Goal: Task Accomplishment & Management: Complete application form

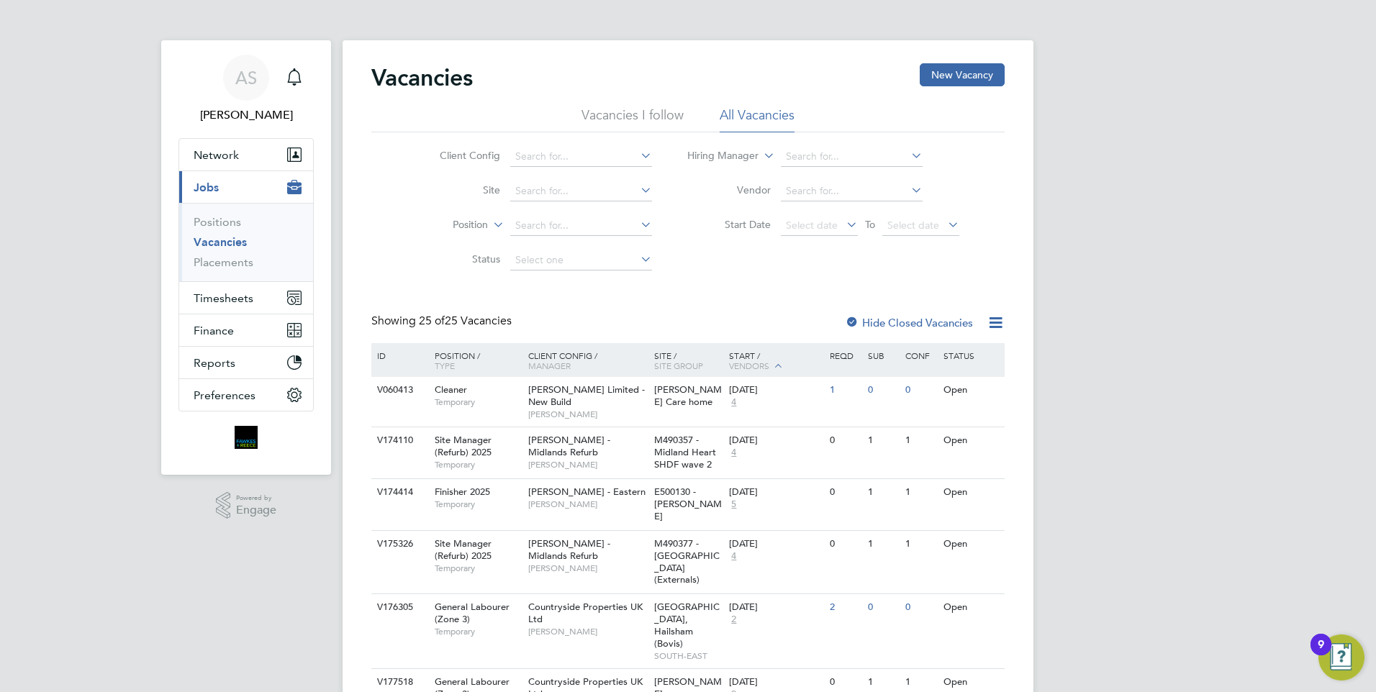
click at [735, 363] on span "Vendors" at bounding box center [749, 366] width 40 height 12
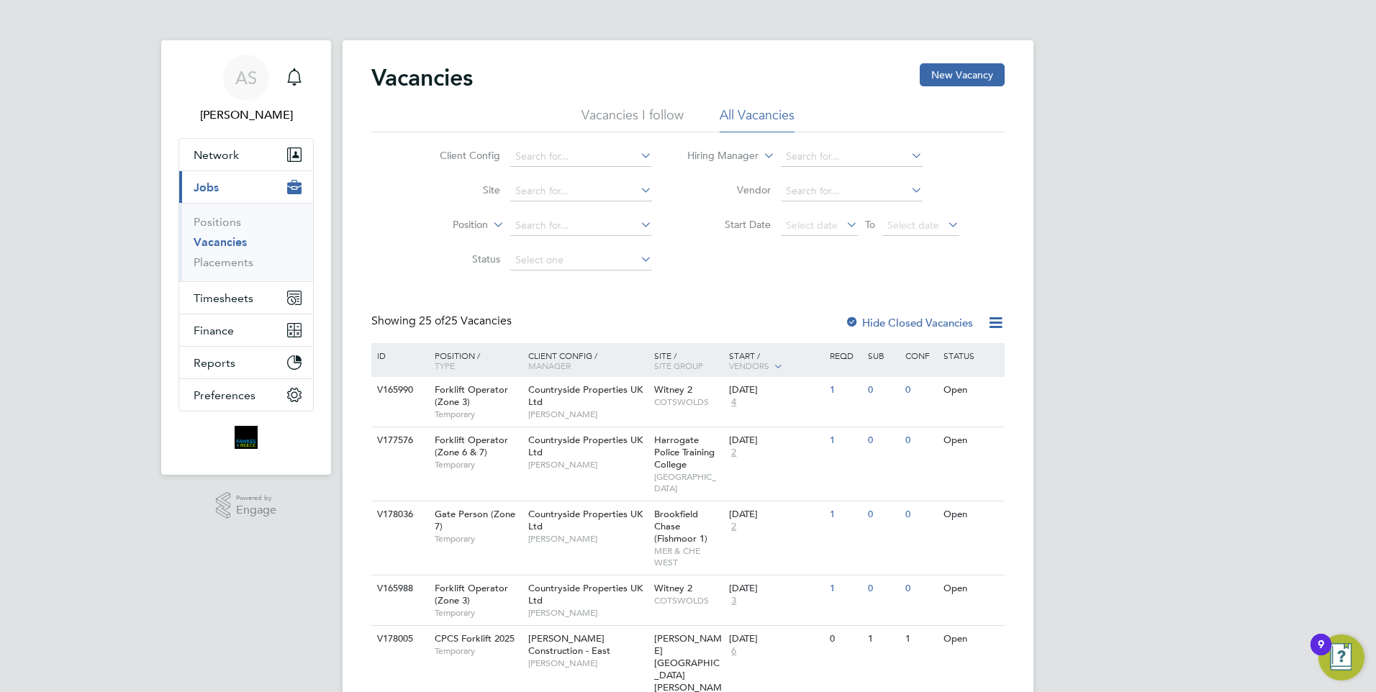
click at [758, 363] on span "Vendors" at bounding box center [749, 366] width 40 height 12
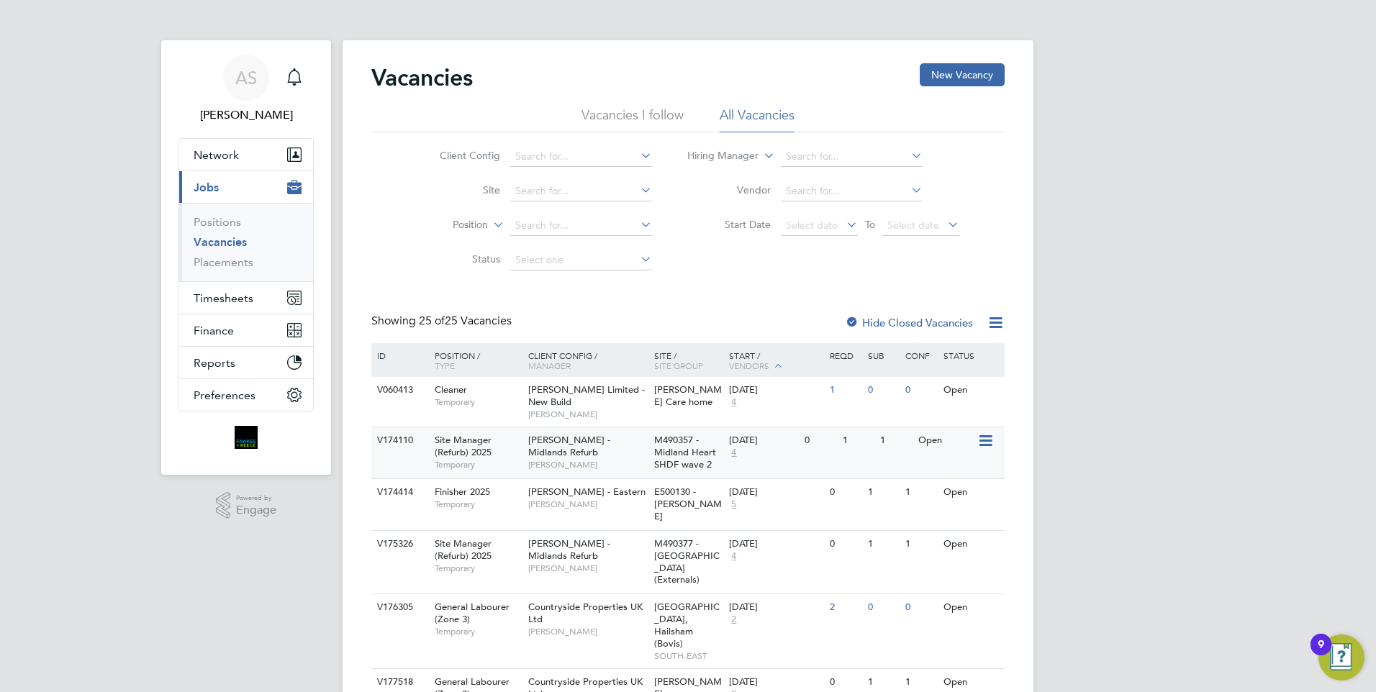
scroll to position [144, 0]
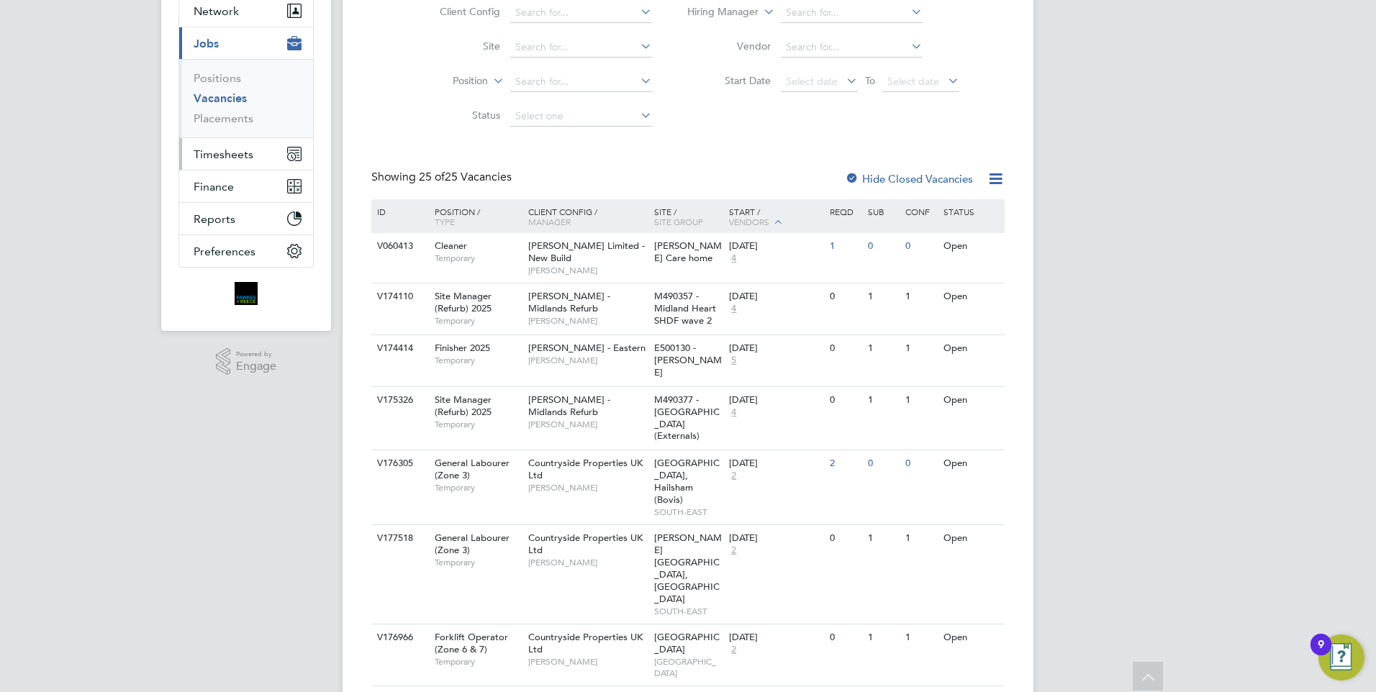
click at [235, 163] on button "Timesheets" at bounding box center [246, 154] width 134 height 32
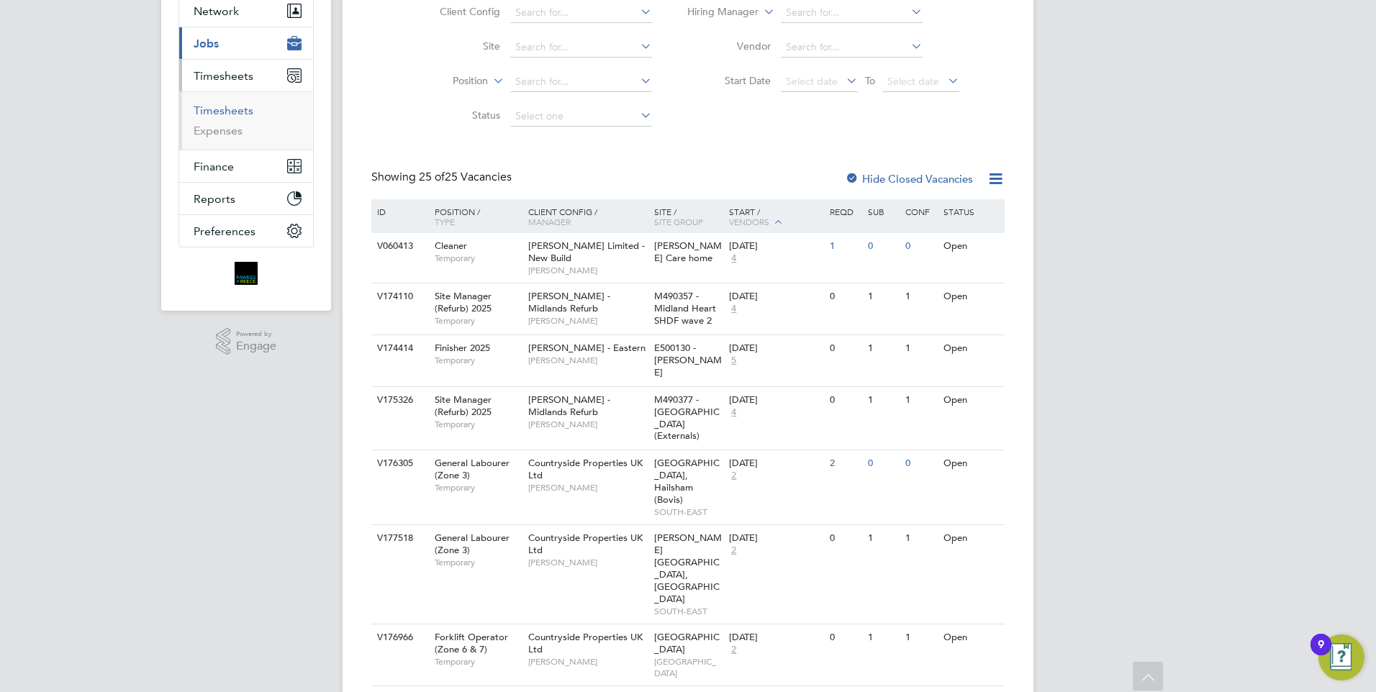
click at [230, 107] on link "Timesheets" at bounding box center [224, 111] width 60 height 14
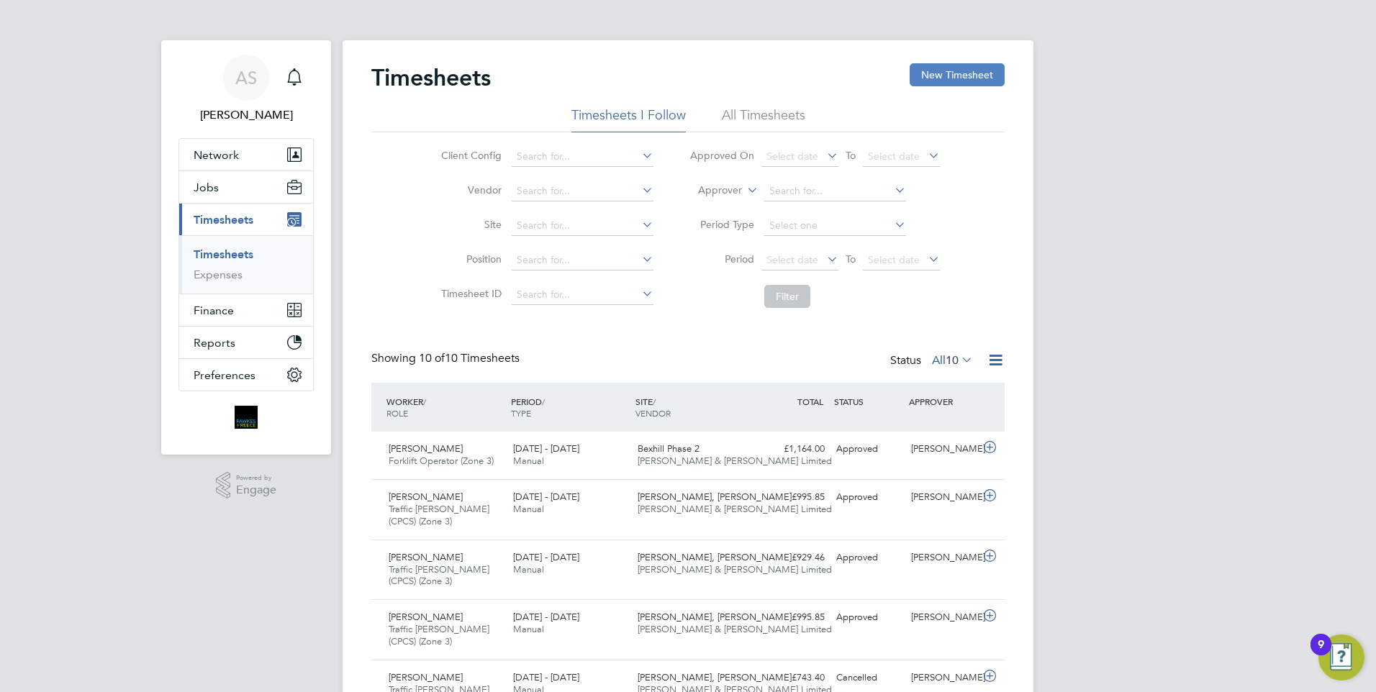
click at [924, 66] on button "New Timesheet" at bounding box center [957, 74] width 95 height 23
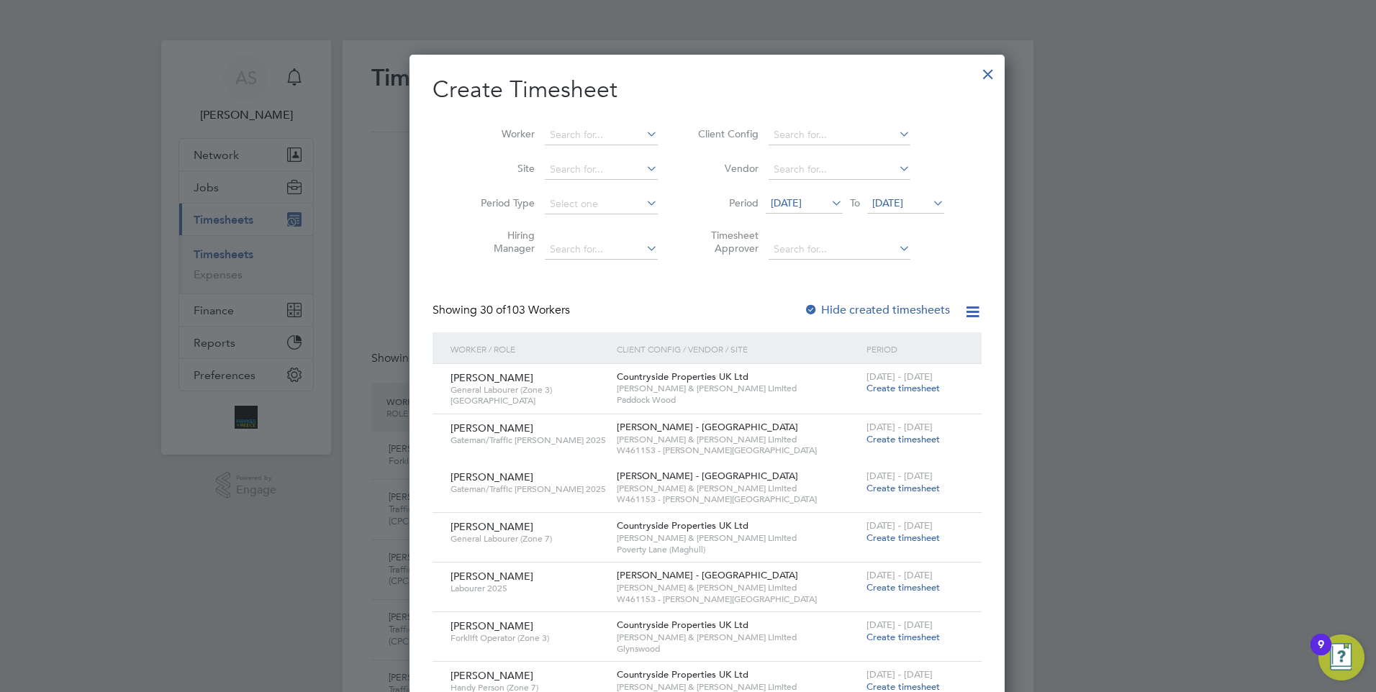
scroll to position [2022, 557]
click at [580, 137] on input at bounding box center [601, 135] width 113 height 20
click at [829, 209] on icon at bounding box center [829, 203] width 0 height 20
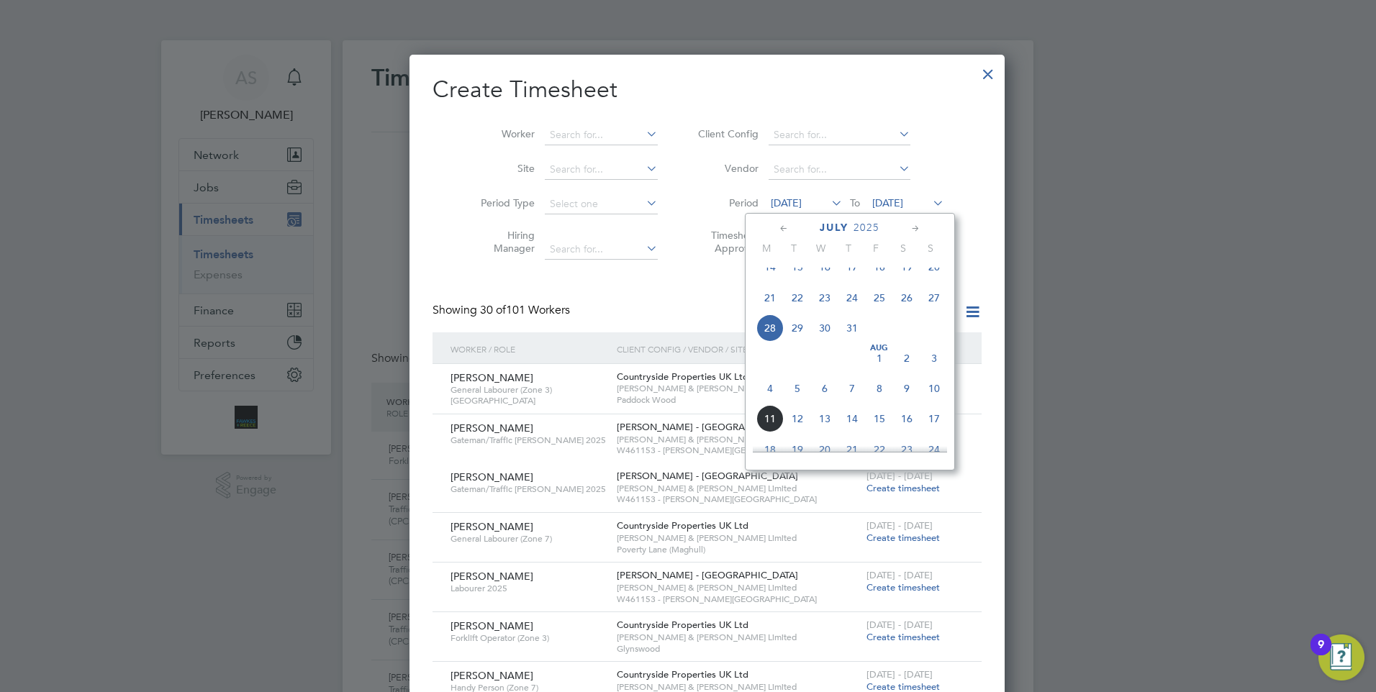
click at [766, 399] on span "4" at bounding box center [770, 388] width 27 height 27
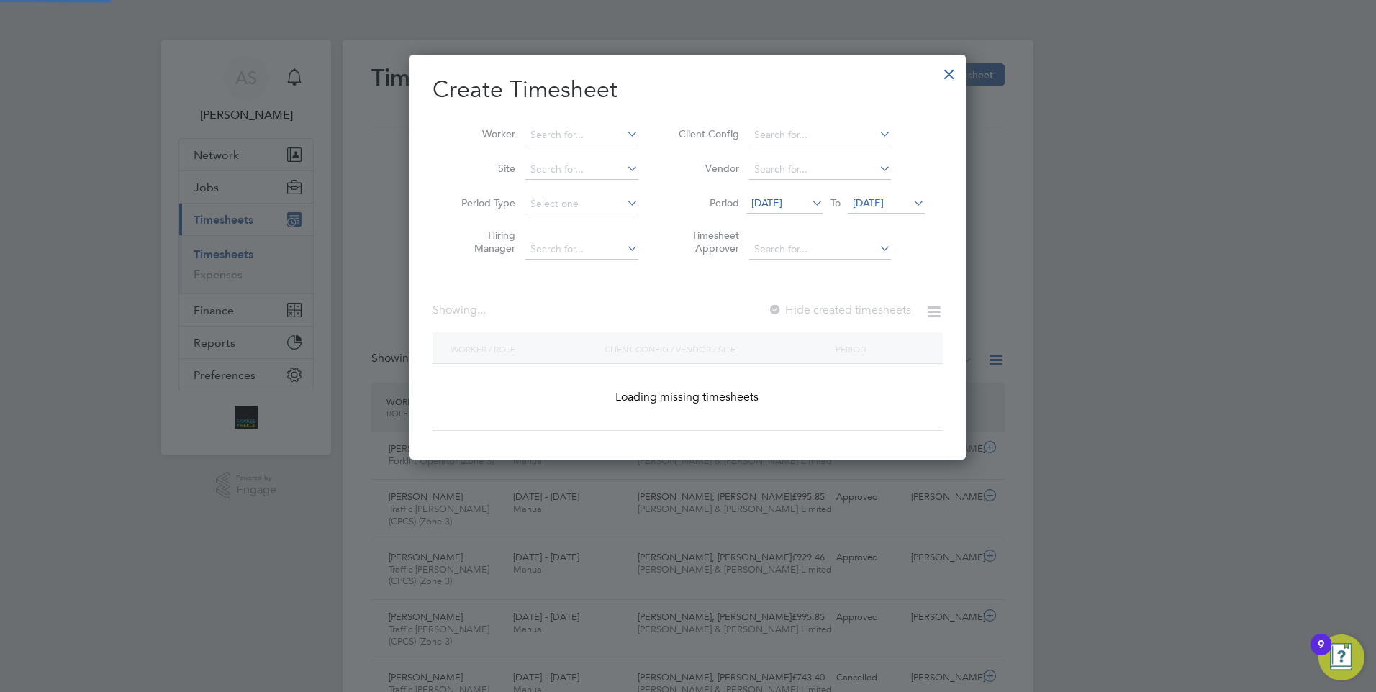
scroll to position [1875, 557]
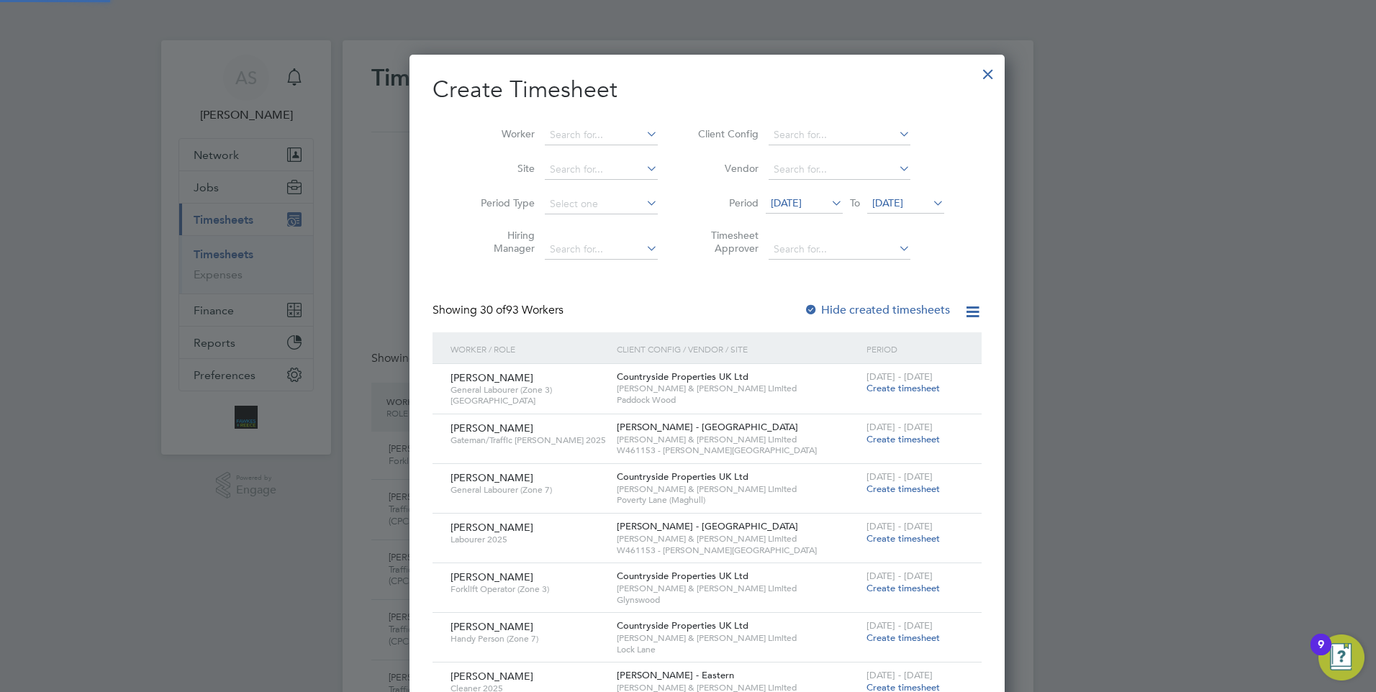
click at [914, 211] on span "[DATE]" at bounding box center [905, 203] width 77 height 19
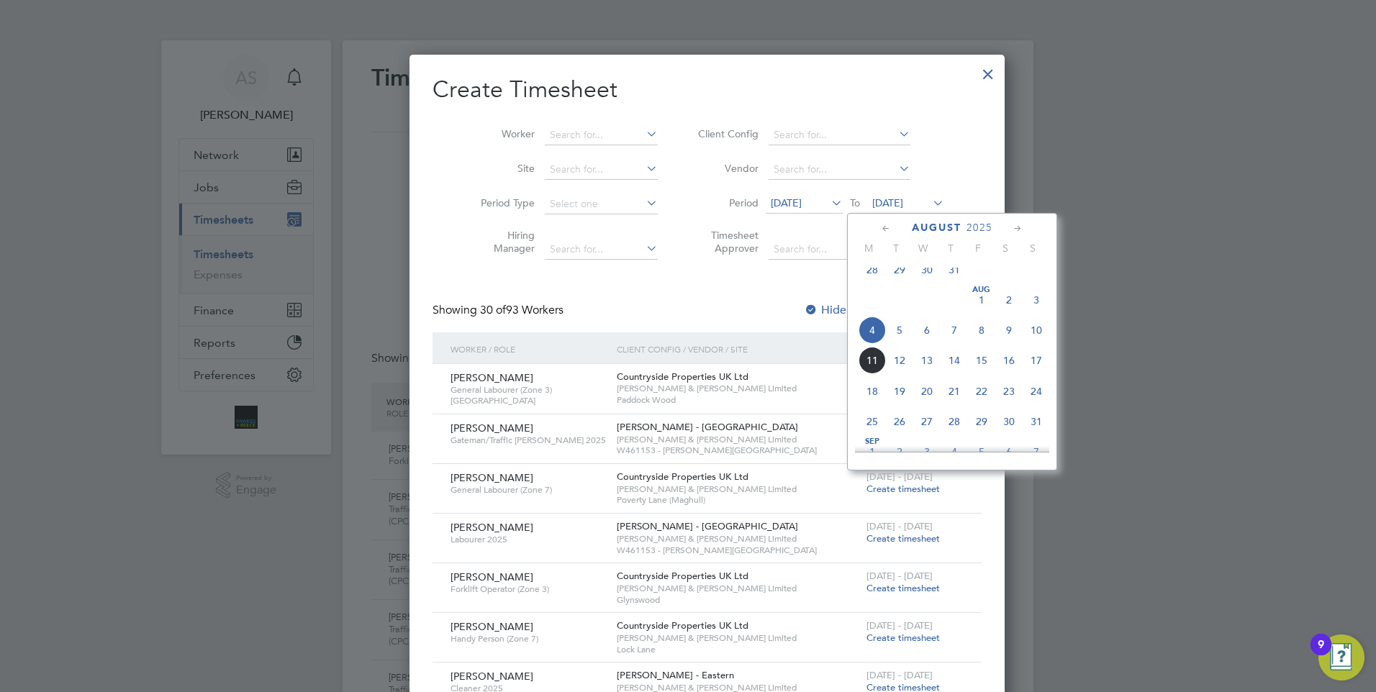
click at [1037, 340] on span "10" at bounding box center [1036, 330] width 27 height 27
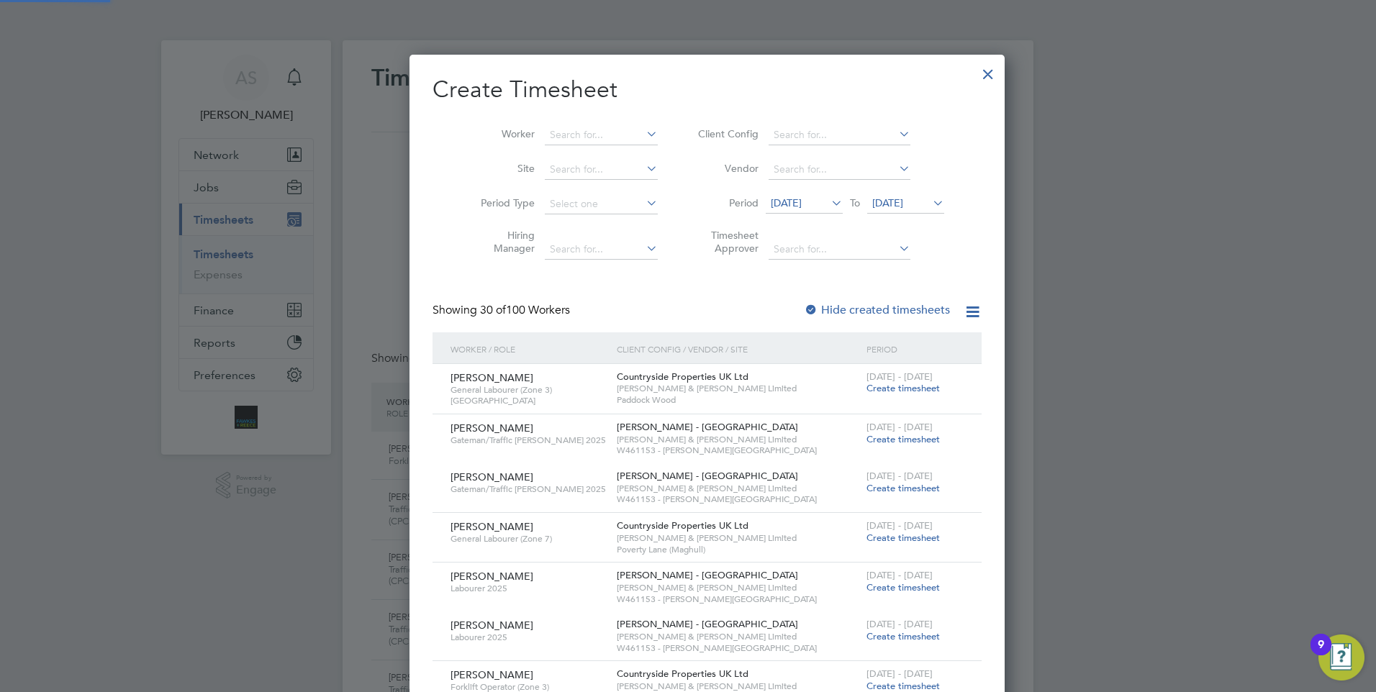
scroll to position [7, 7]
click at [570, 138] on input at bounding box center [601, 135] width 113 height 20
click at [571, 159] on li "[PERSON_NAME]" at bounding box center [582, 154] width 114 height 19
type input "[PERSON_NAME]"
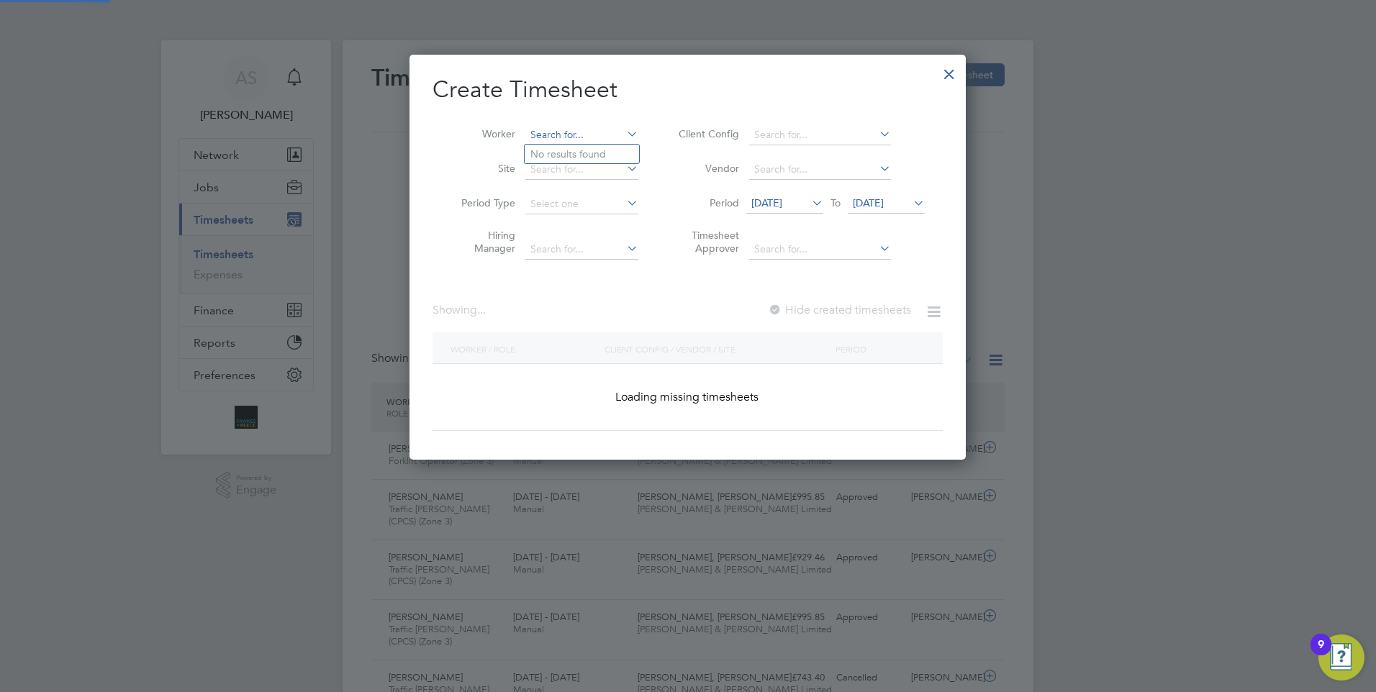
scroll to position [406, 557]
drag, startPoint x: 601, startPoint y: 136, endPoint x: 519, endPoint y: 140, distance: 82.1
click at [519, 140] on li "Worker" at bounding box center [545, 135] width 224 height 35
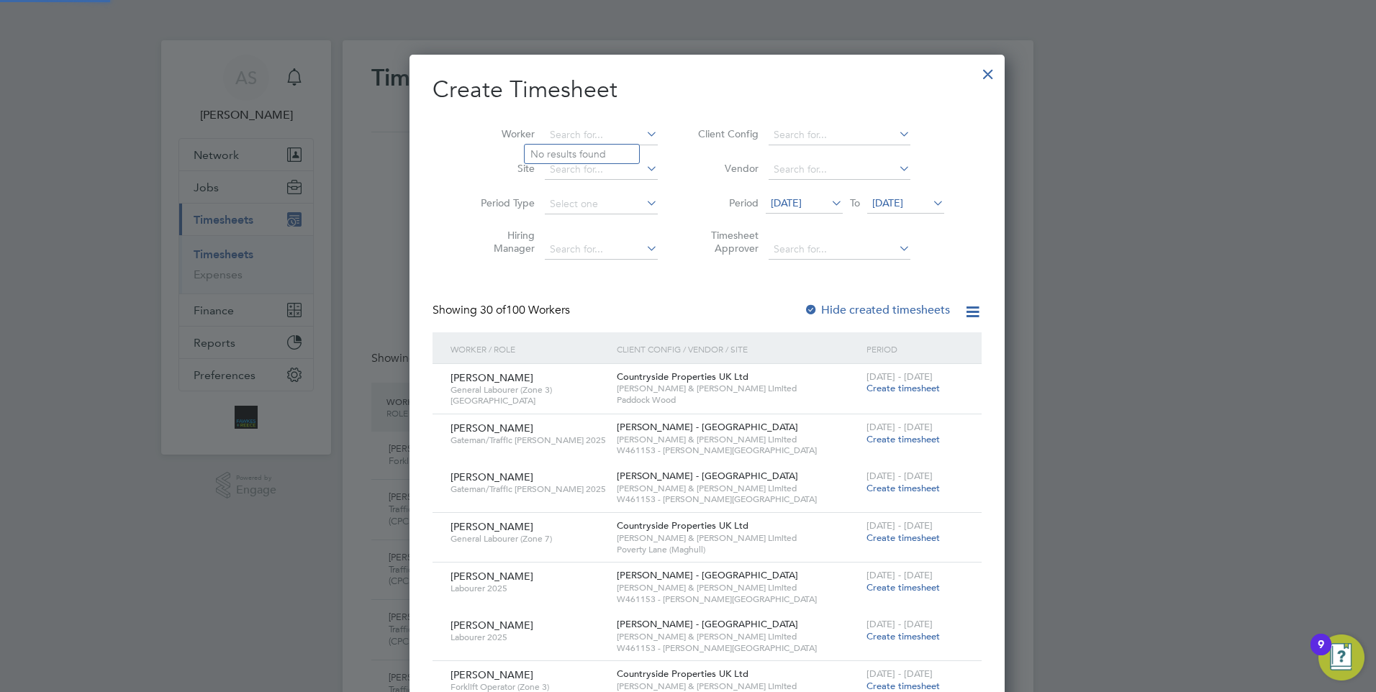
scroll to position [2121, 557]
click at [590, 150] on li "[PERSON_NAME] ll" at bounding box center [594, 154] width 138 height 19
type input "[PERSON_NAME]"
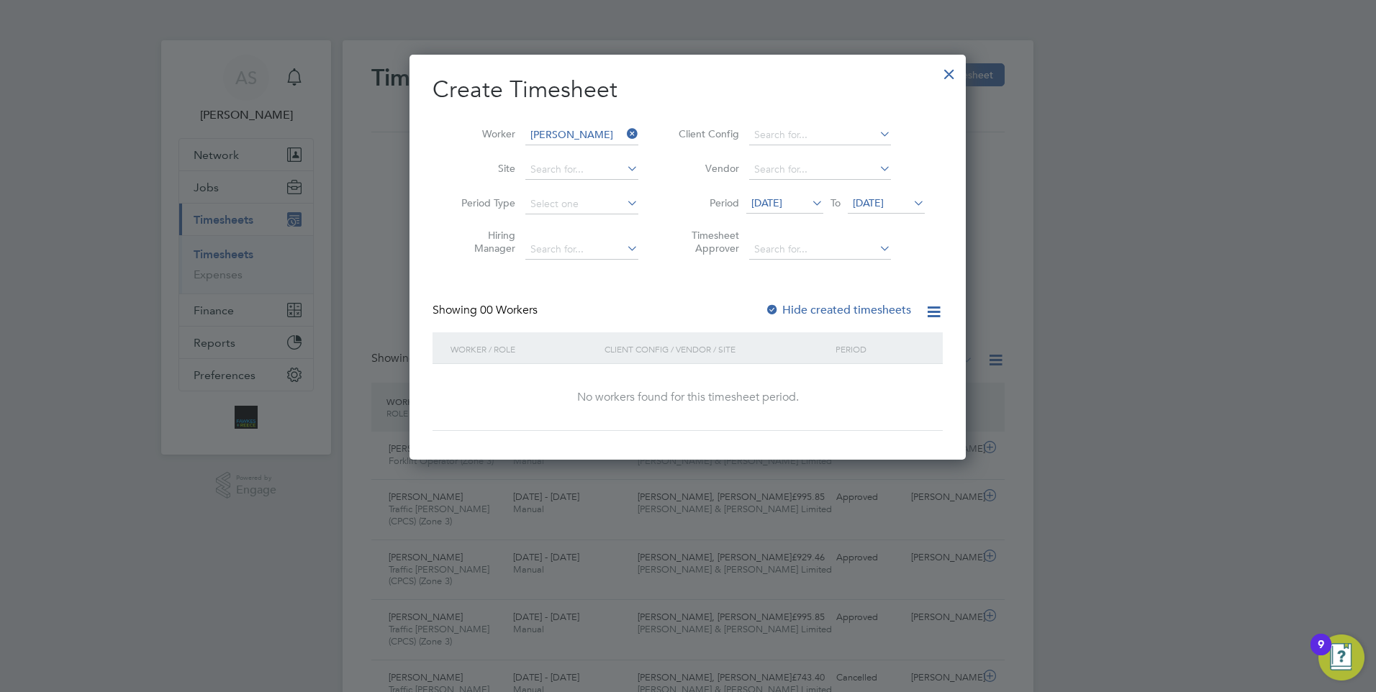
scroll to position [7, 7]
click at [781, 307] on label "Hide created timesheets" at bounding box center [838, 310] width 146 height 14
click at [849, 309] on label "Hide created timesheets" at bounding box center [838, 310] width 146 height 14
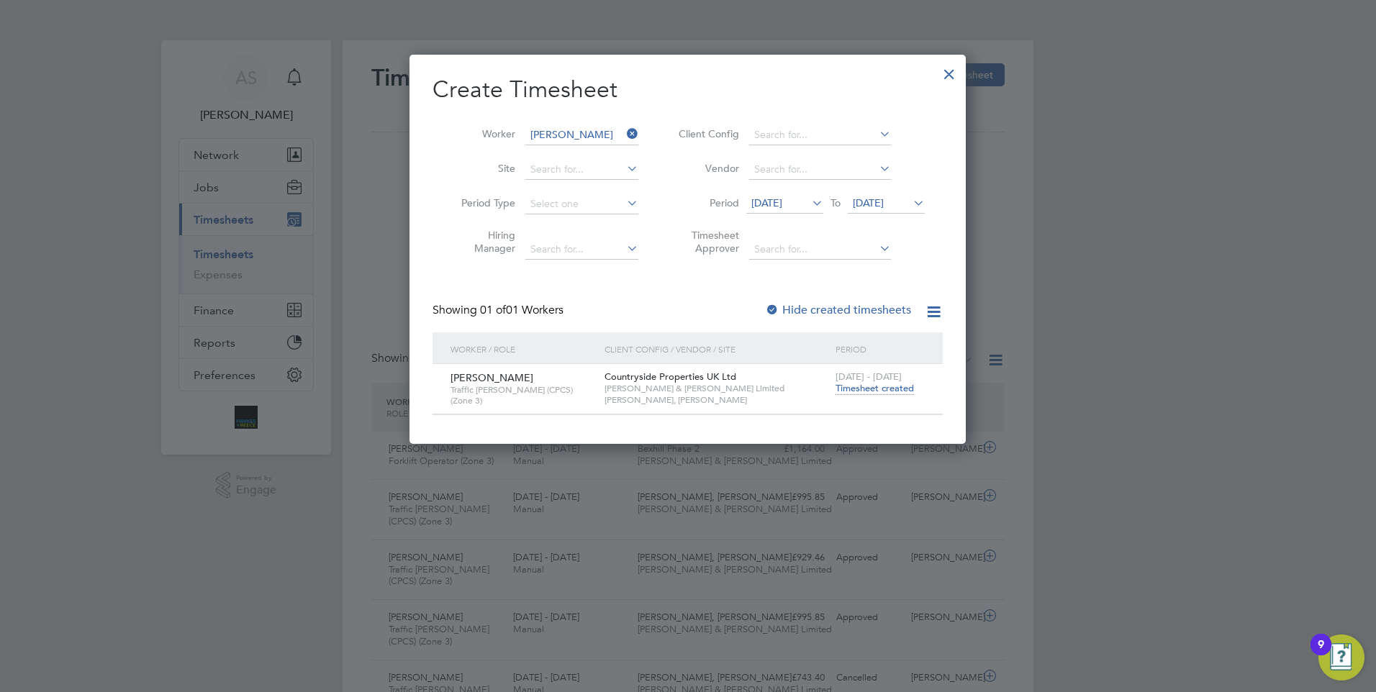
click at [867, 387] on span "Timesheet created" at bounding box center [875, 388] width 78 height 13
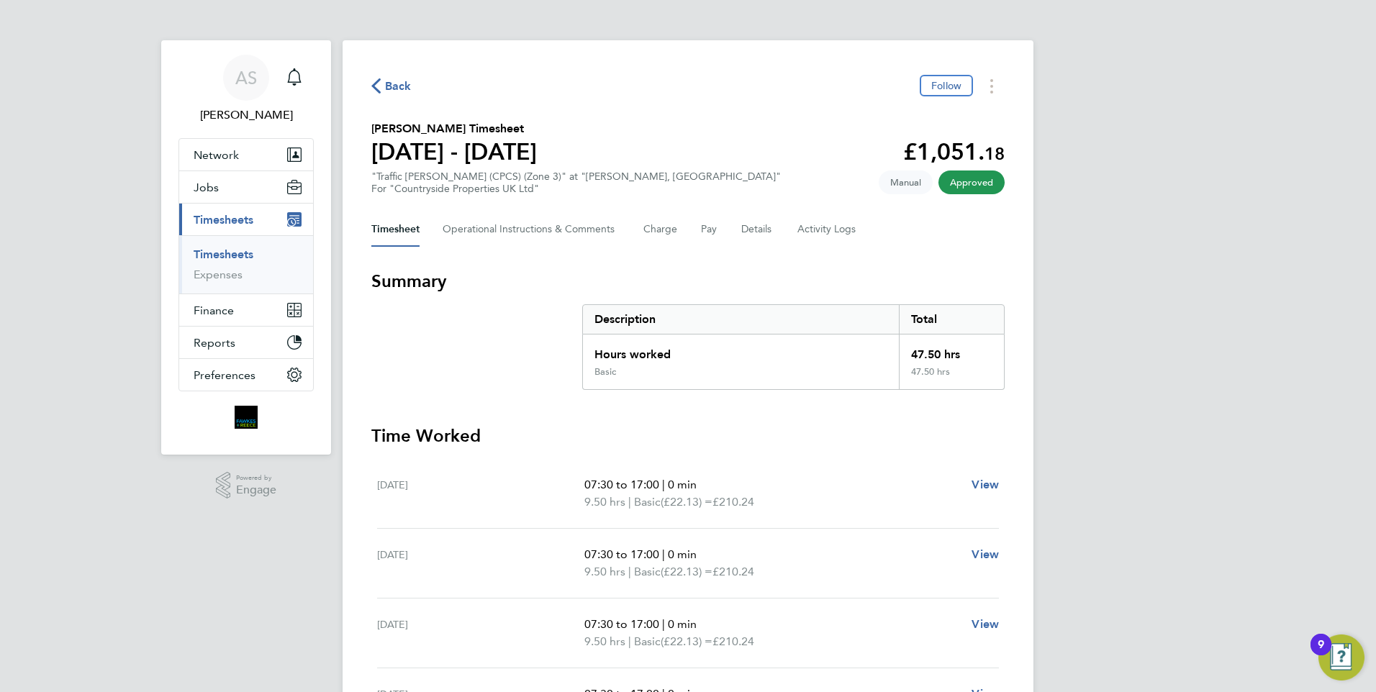
click at [258, 213] on button "Current page: Timesheets" at bounding box center [246, 220] width 134 height 32
click at [233, 258] on link "Timesheets" at bounding box center [224, 255] width 60 height 14
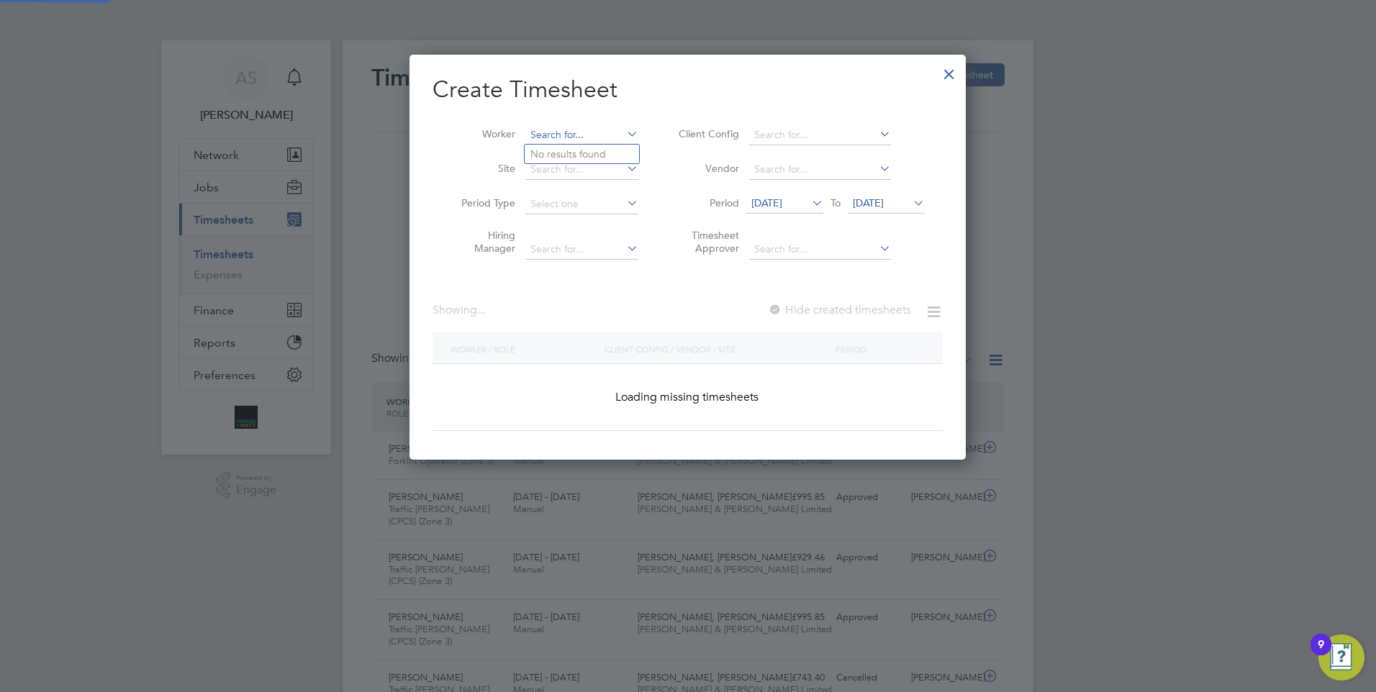
drag, startPoint x: 592, startPoint y: 133, endPoint x: 547, endPoint y: 138, distance: 44.9
click at [446, 136] on li "Worker" at bounding box center [545, 135] width 224 height 35
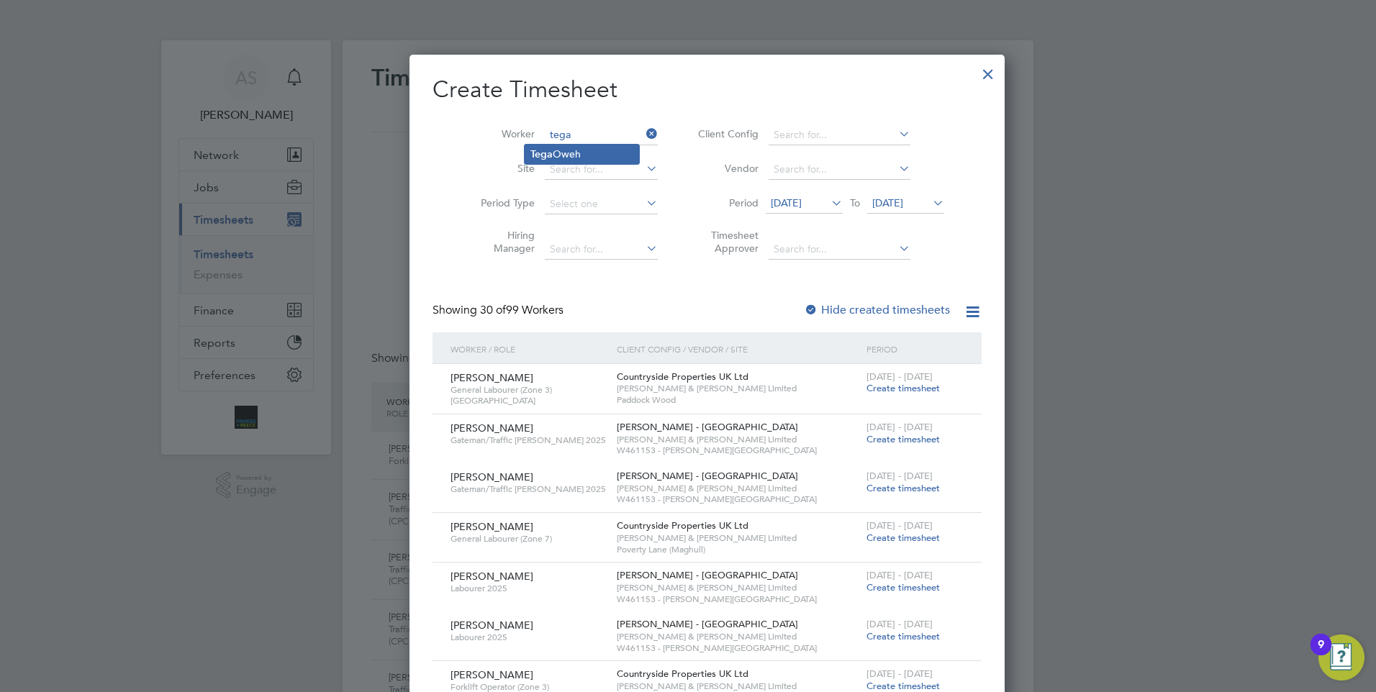
click at [583, 157] on li "[PERSON_NAME]" at bounding box center [582, 154] width 114 height 19
type input "[PERSON_NAME]"
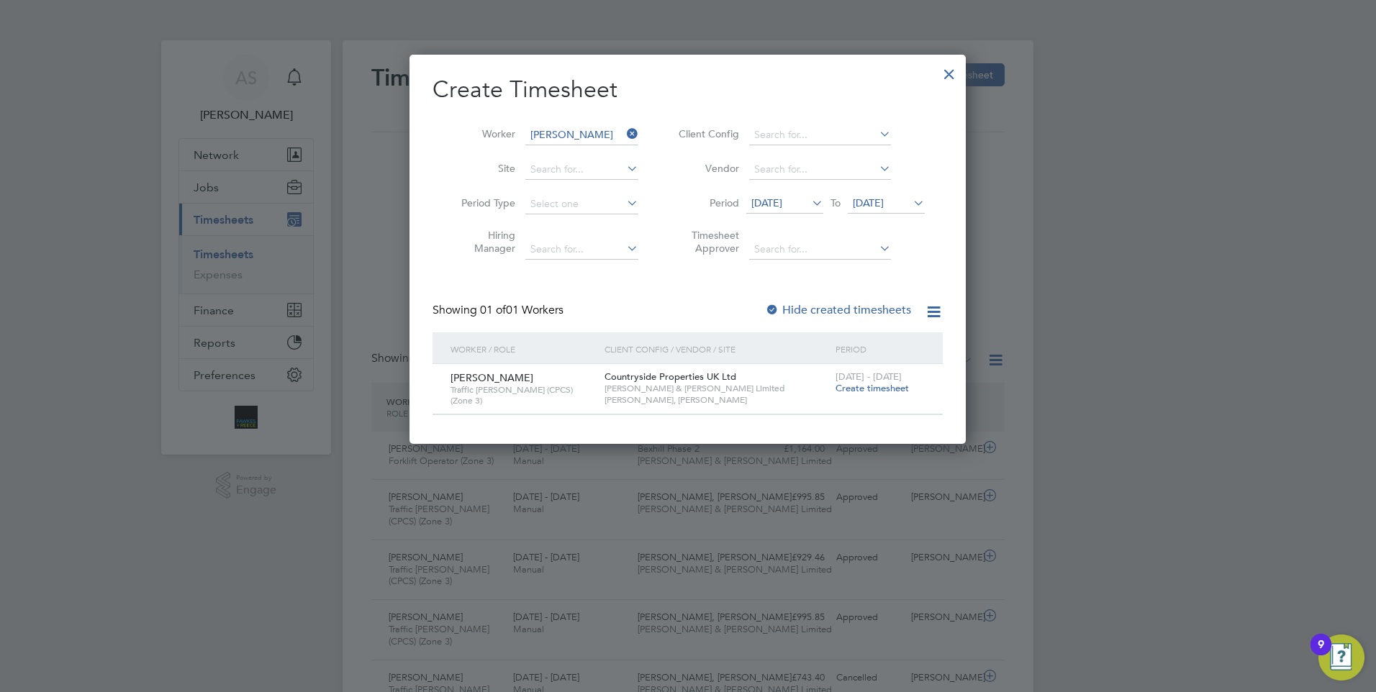
click at [873, 386] on span "Create timesheet" at bounding box center [872, 388] width 73 height 12
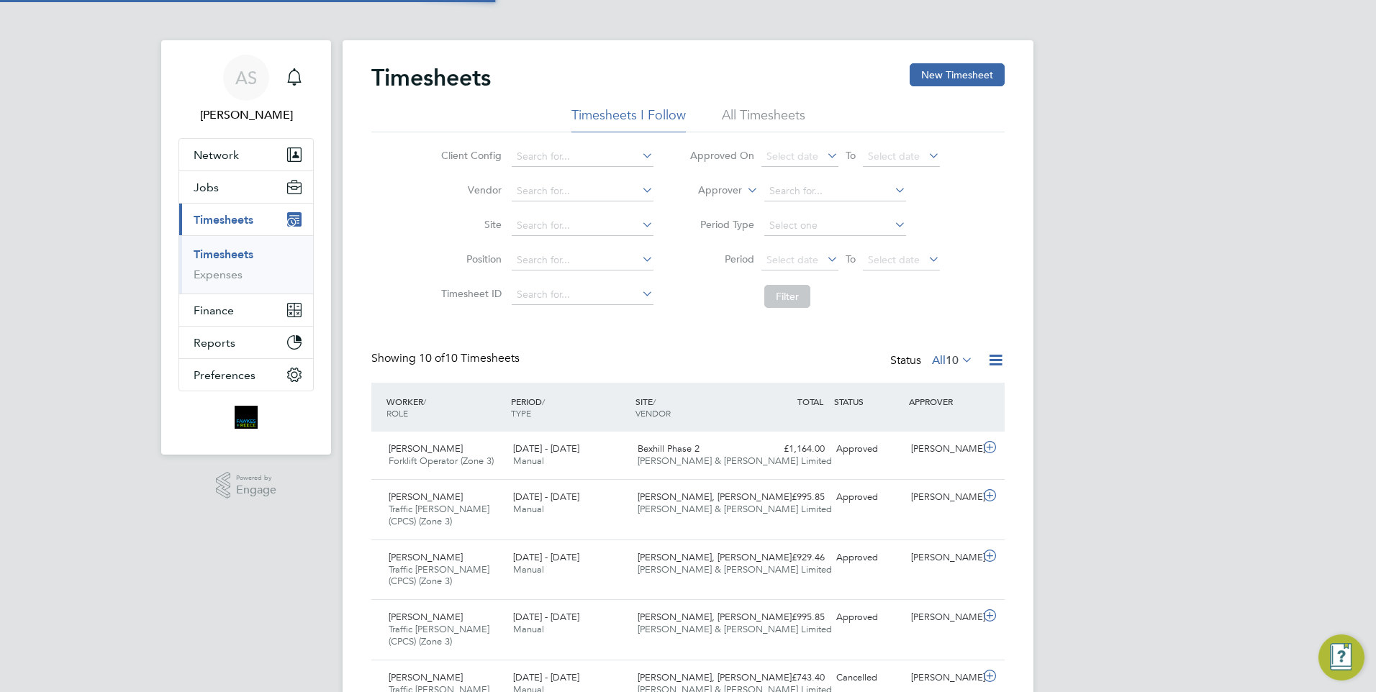
scroll to position [48, 125]
click at [733, 107] on li "All Timesheets" at bounding box center [763, 120] width 83 height 26
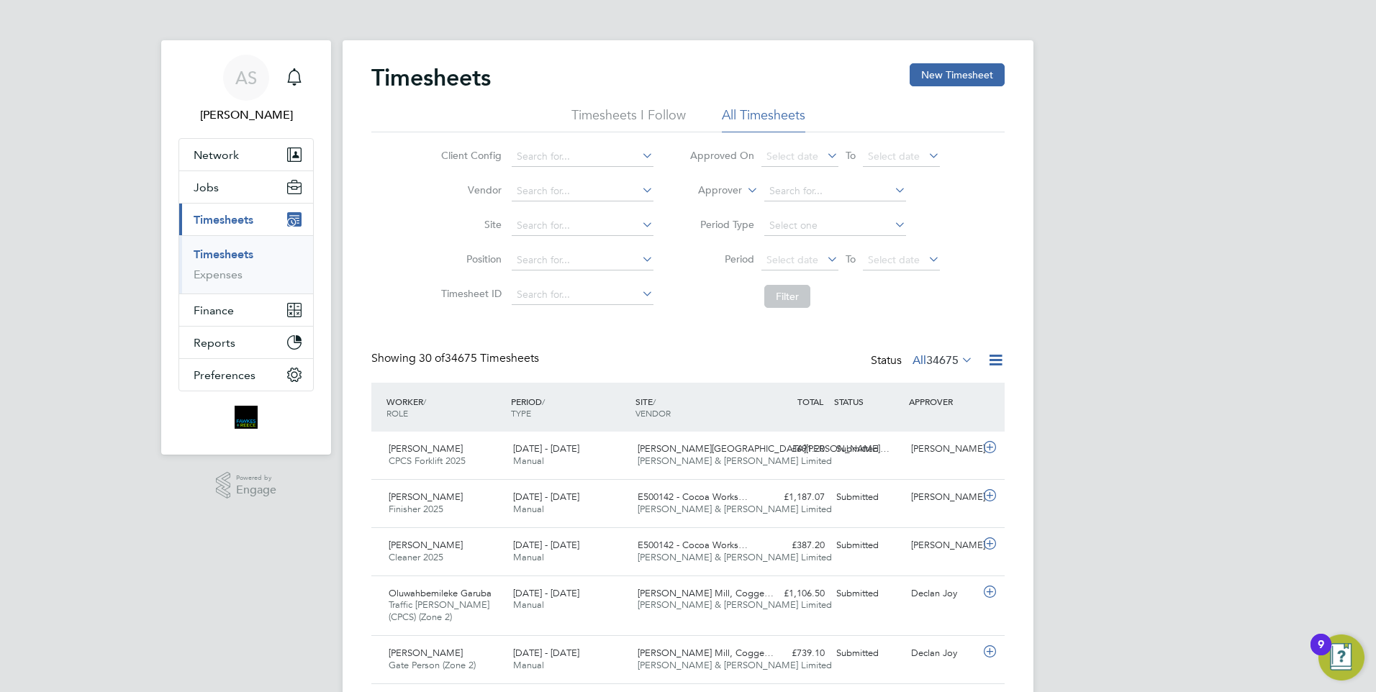
click at [630, 120] on li "Timesheets I Follow" at bounding box center [629, 120] width 114 height 26
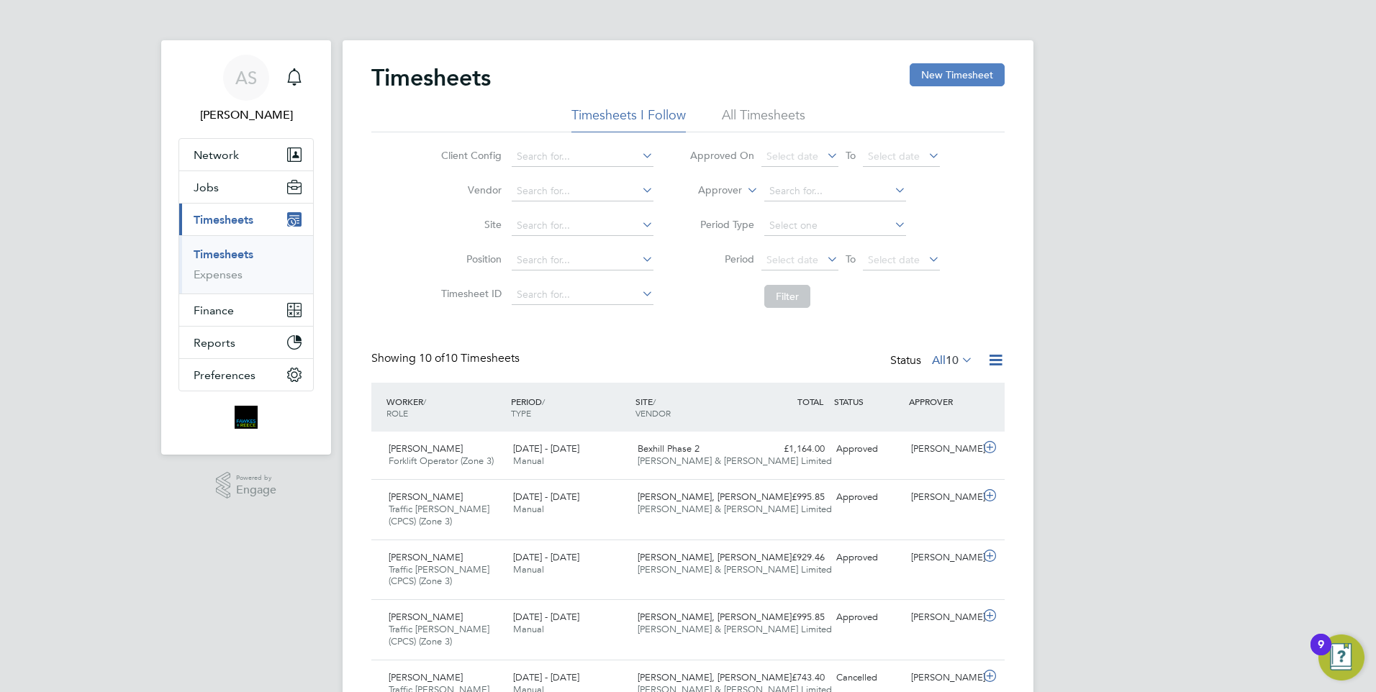
click at [913, 69] on button "New Timesheet" at bounding box center [957, 74] width 95 height 23
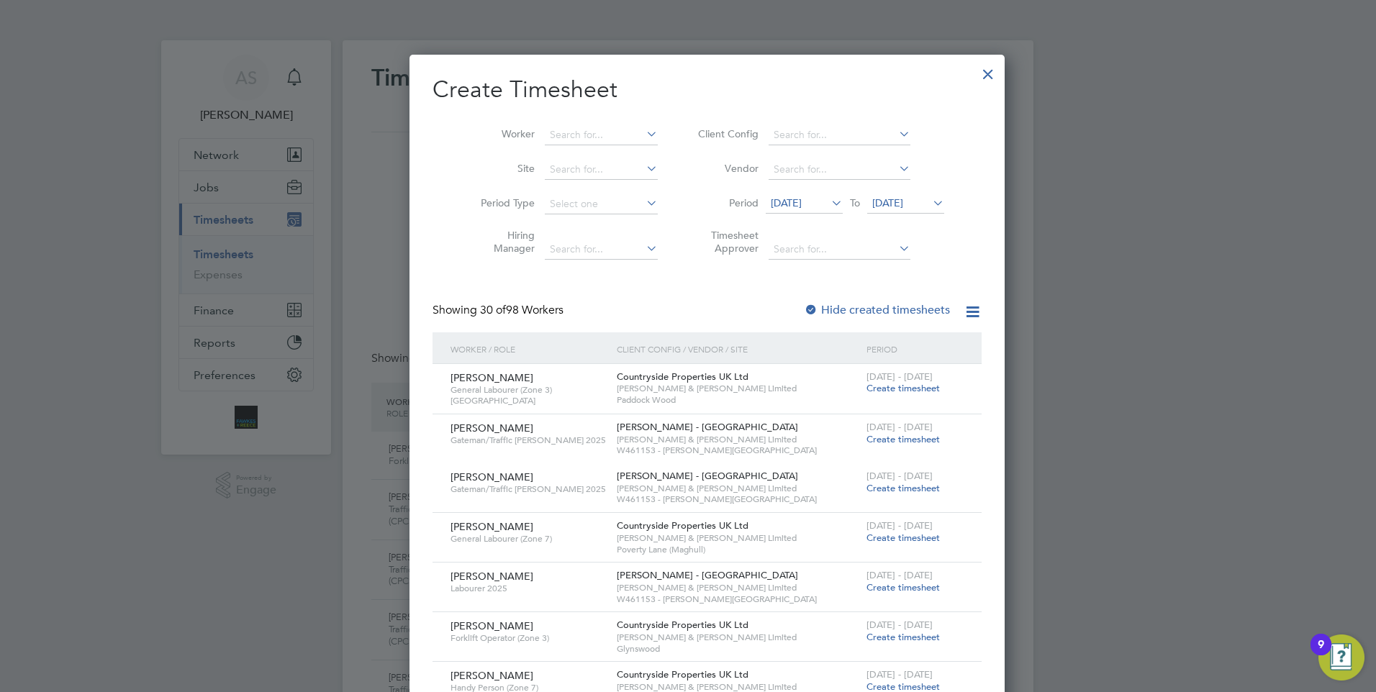
click at [801, 202] on span "[DATE]" at bounding box center [786, 203] width 31 height 13
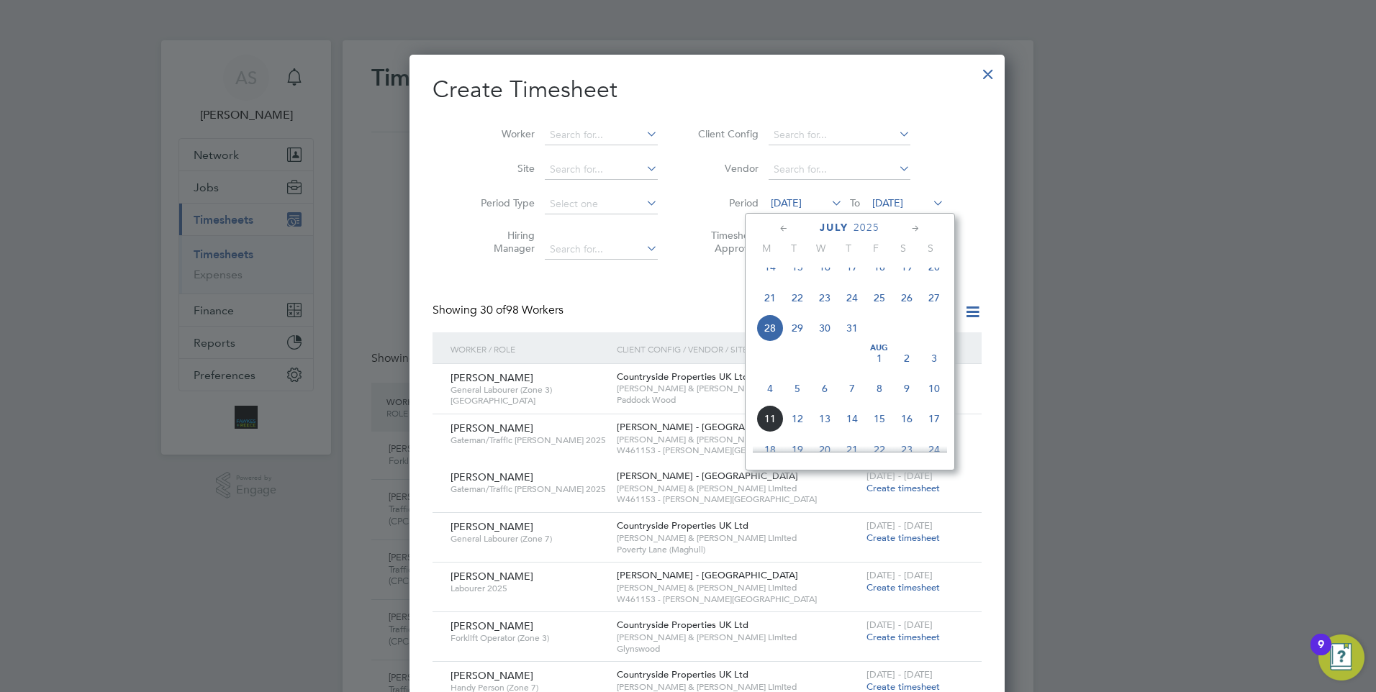
click at [768, 402] on span "4" at bounding box center [770, 388] width 27 height 27
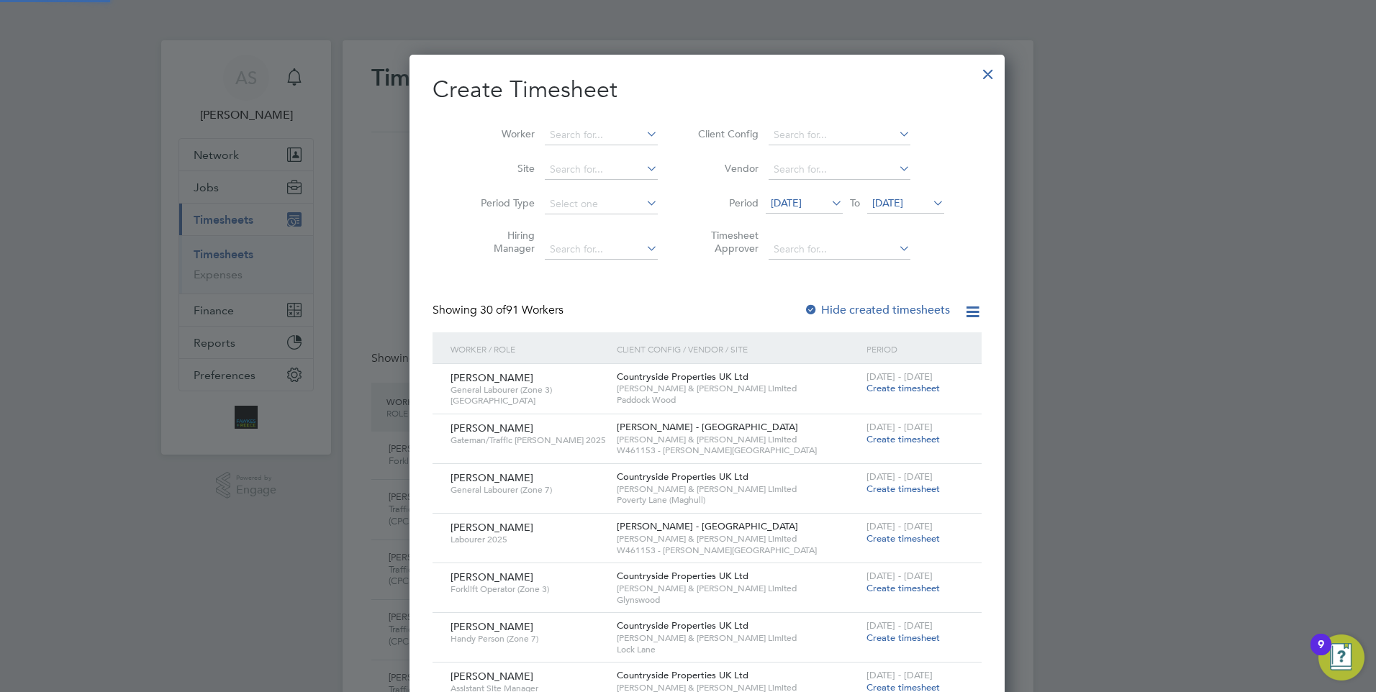
click at [930, 206] on icon at bounding box center [930, 203] width 0 height 20
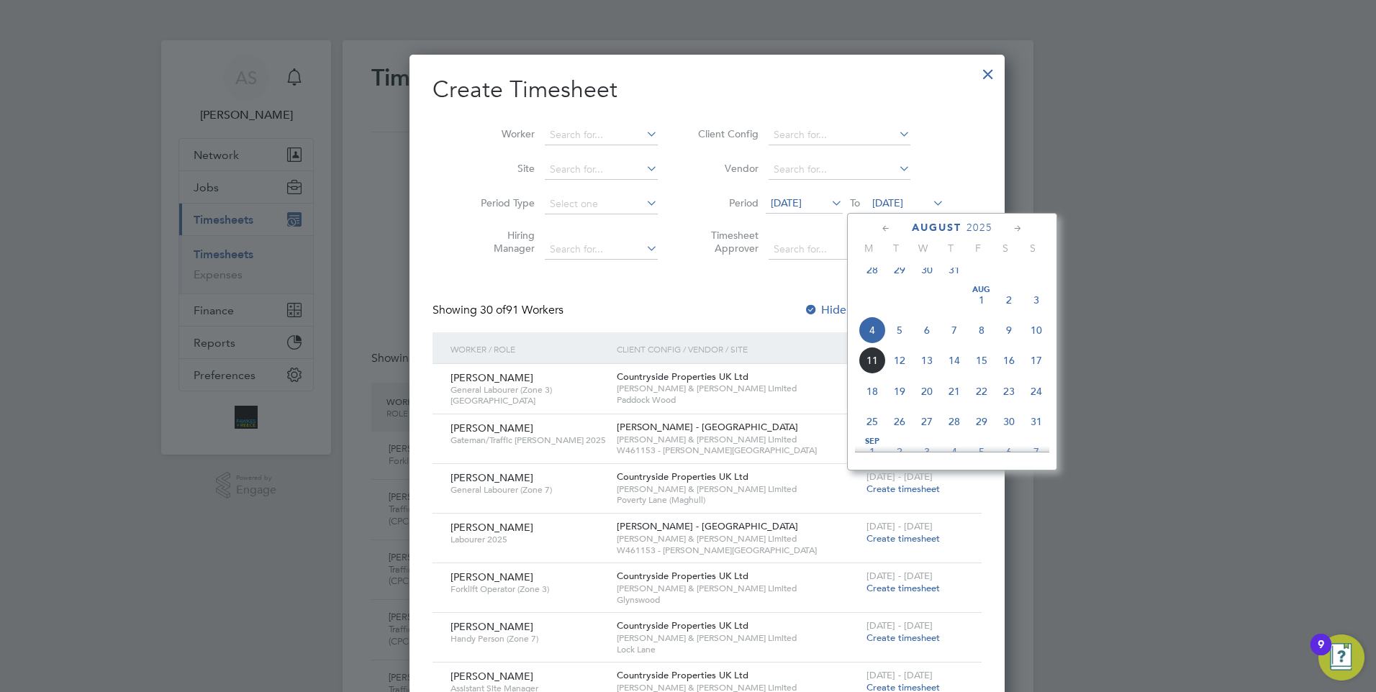
click at [1045, 338] on span "10" at bounding box center [1036, 330] width 27 height 27
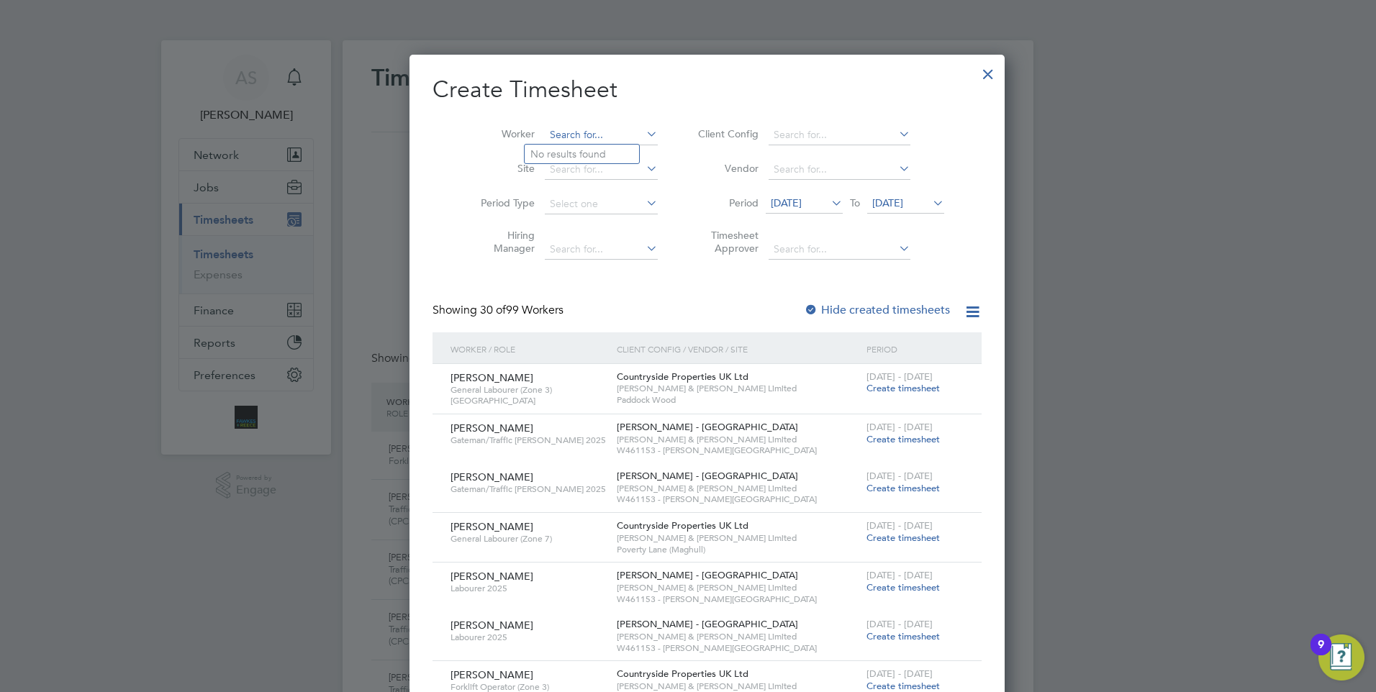
click at [585, 130] on input at bounding box center [601, 135] width 113 height 20
click at [597, 156] on li "[PERSON_NAME] ll" at bounding box center [594, 154] width 138 height 19
type input "[PERSON_NAME]"
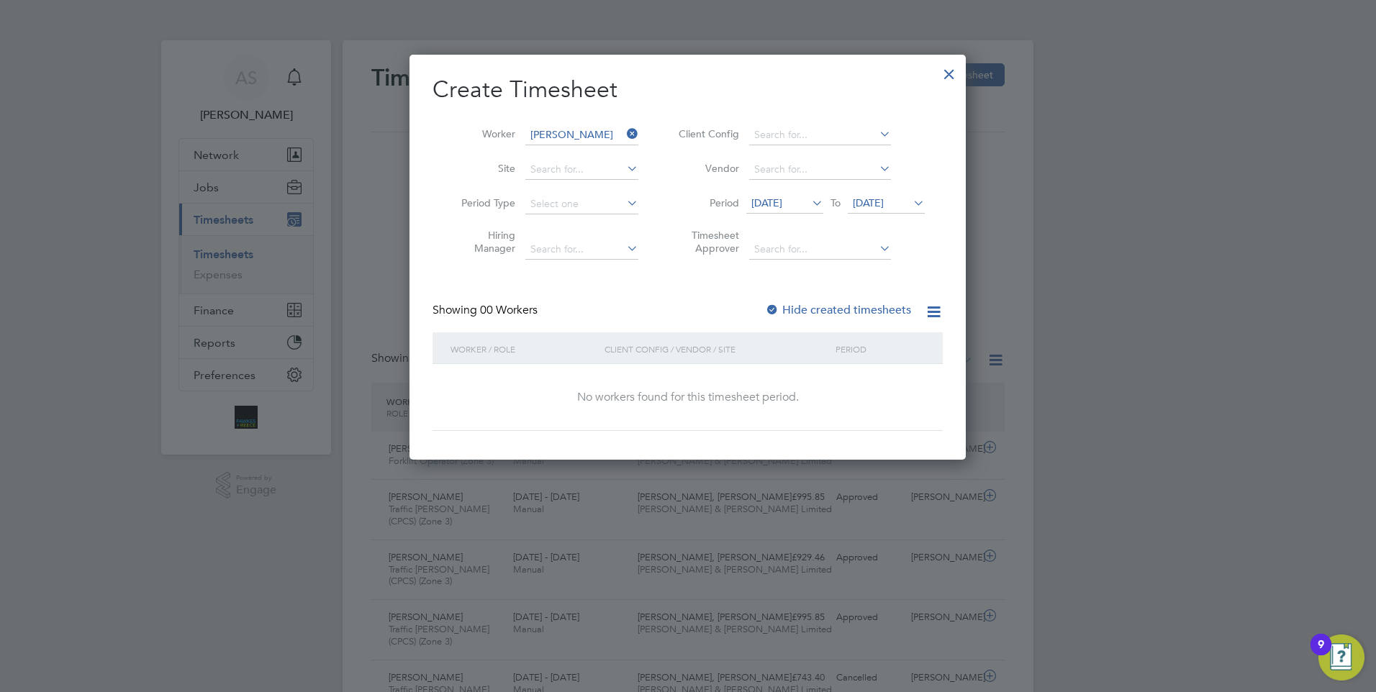
click at [859, 304] on label "Hide created timesheets" at bounding box center [838, 310] width 146 height 14
click at [823, 306] on label "Hide created timesheets" at bounding box center [838, 310] width 146 height 14
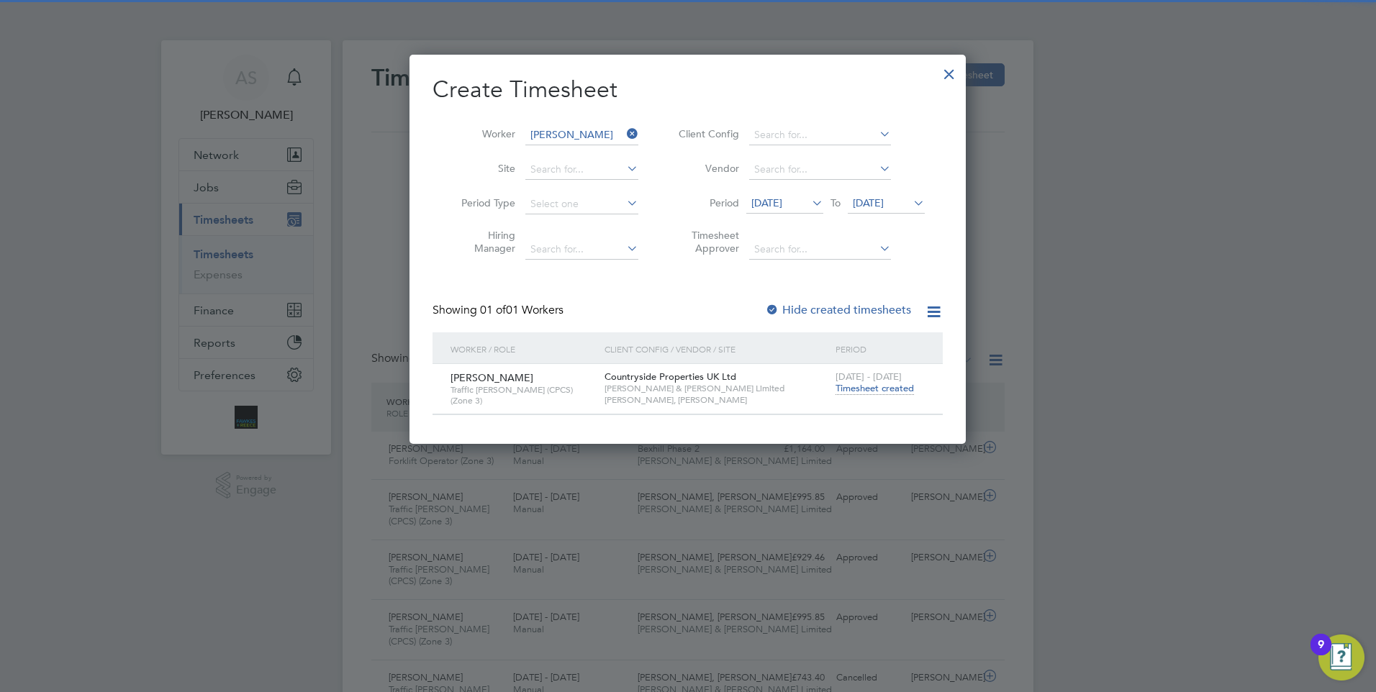
click at [872, 388] on span "Timesheet created" at bounding box center [875, 388] width 78 height 13
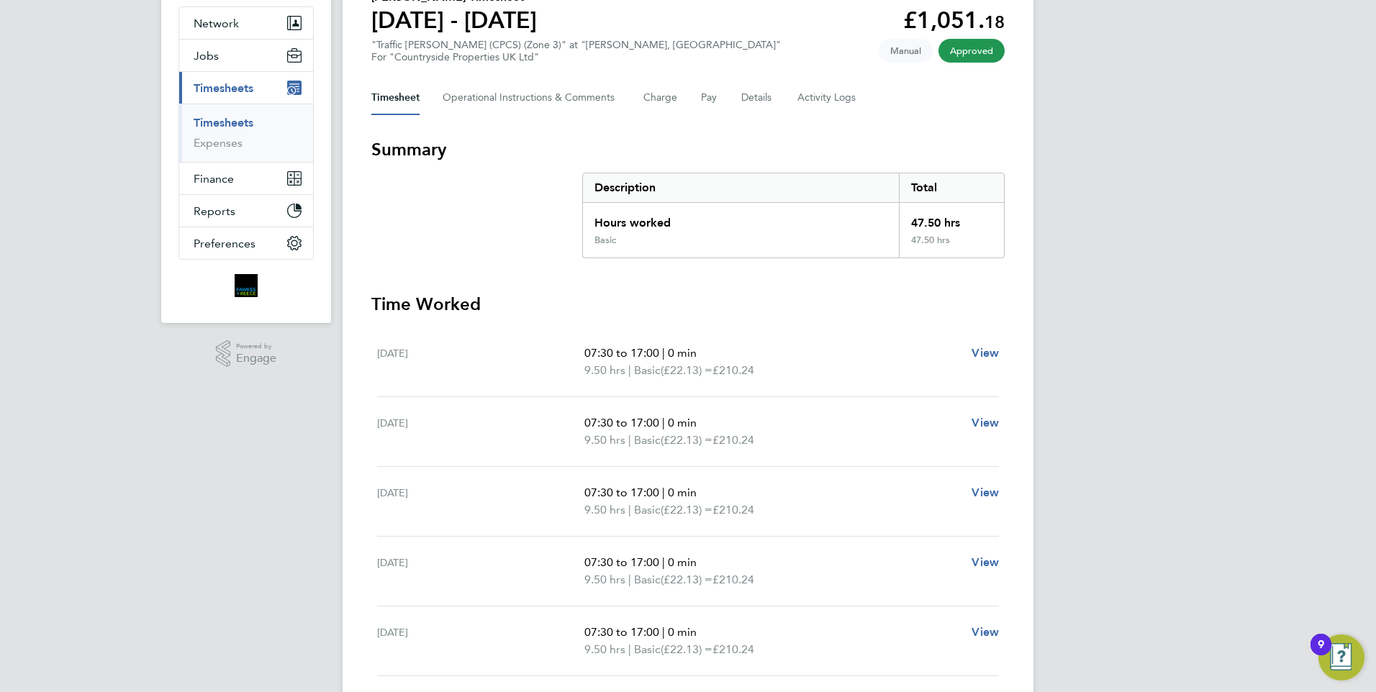
click at [238, 125] on link "Timesheets" at bounding box center [224, 123] width 60 height 14
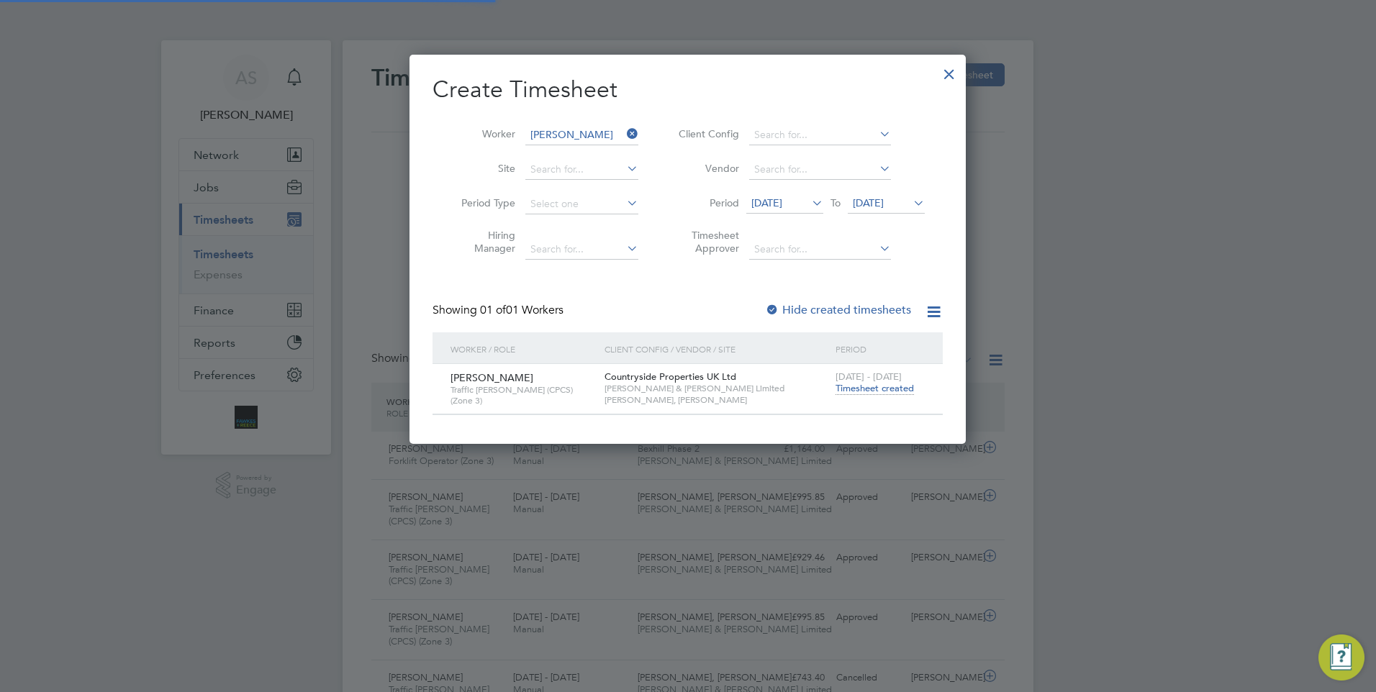
scroll to position [7, 7]
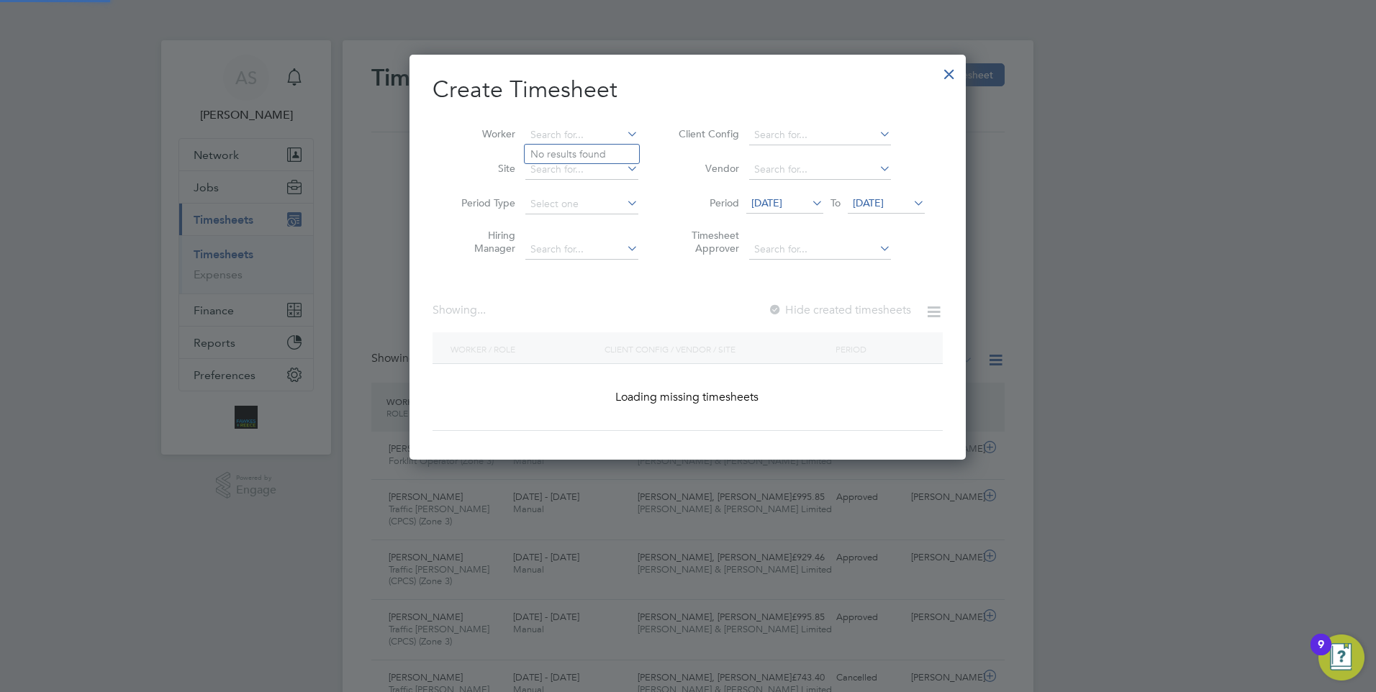
drag, startPoint x: 593, startPoint y: 131, endPoint x: 511, endPoint y: 131, distance: 82.1
click at [511, 131] on li "Worker" at bounding box center [545, 135] width 224 height 35
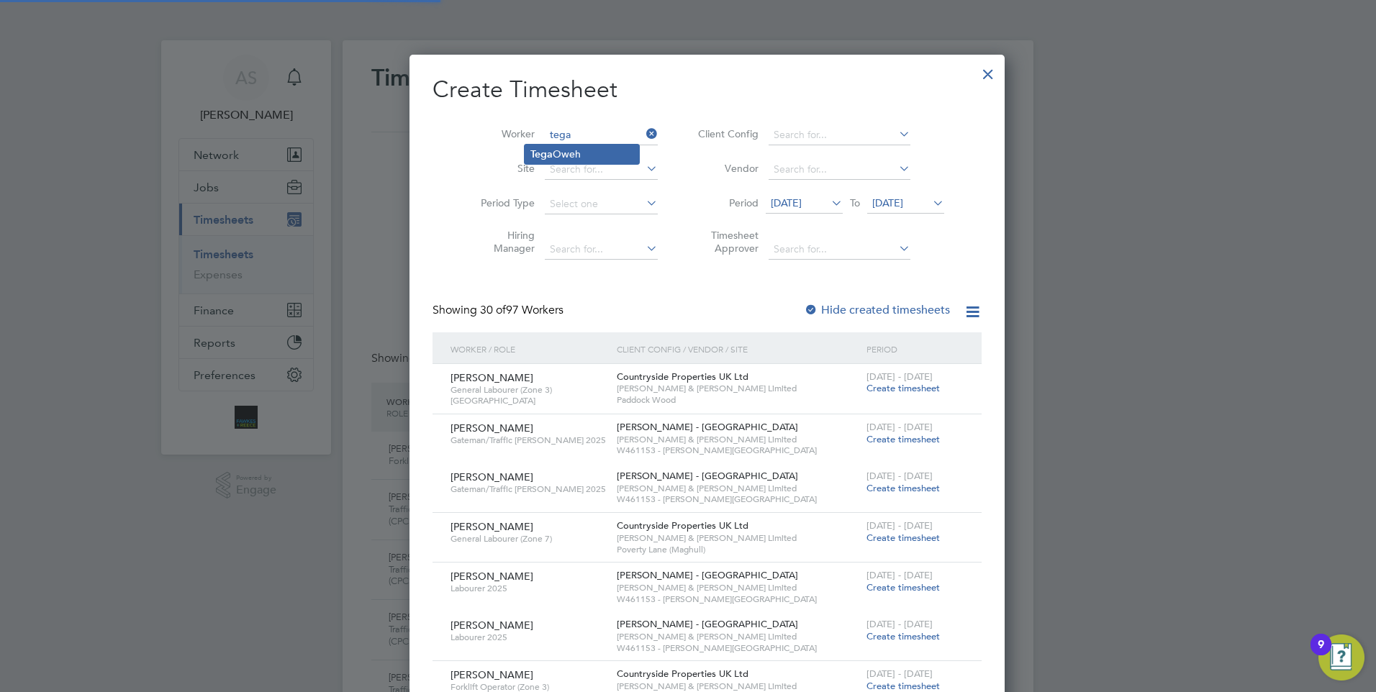
click at [588, 158] on li "[PERSON_NAME]" at bounding box center [582, 154] width 114 height 19
type input "[PERSON_NAME]"
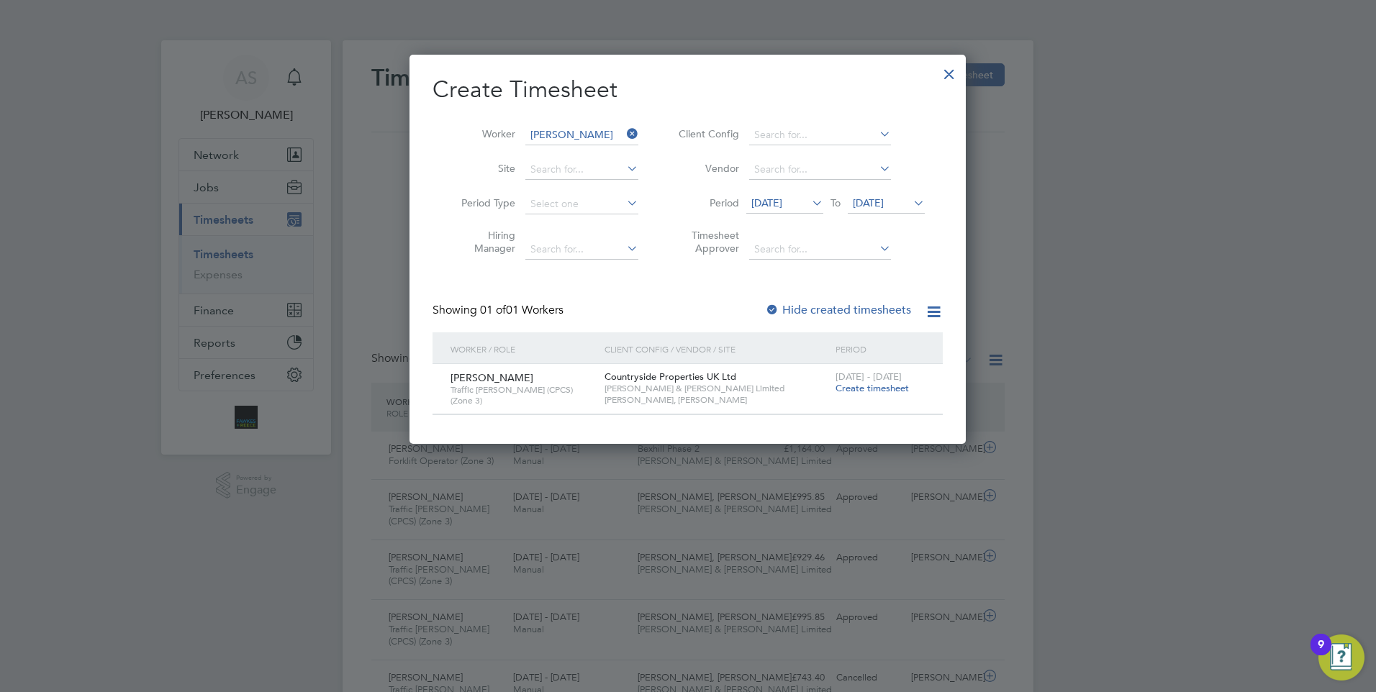
click at [886, 382] on span "[DATE] - [DATE]" at bounding box center [869, 377] width 66 height 12
click at [882, 389] on span "Create timesheet" at bounding box center [872, 388] width 73 height 12
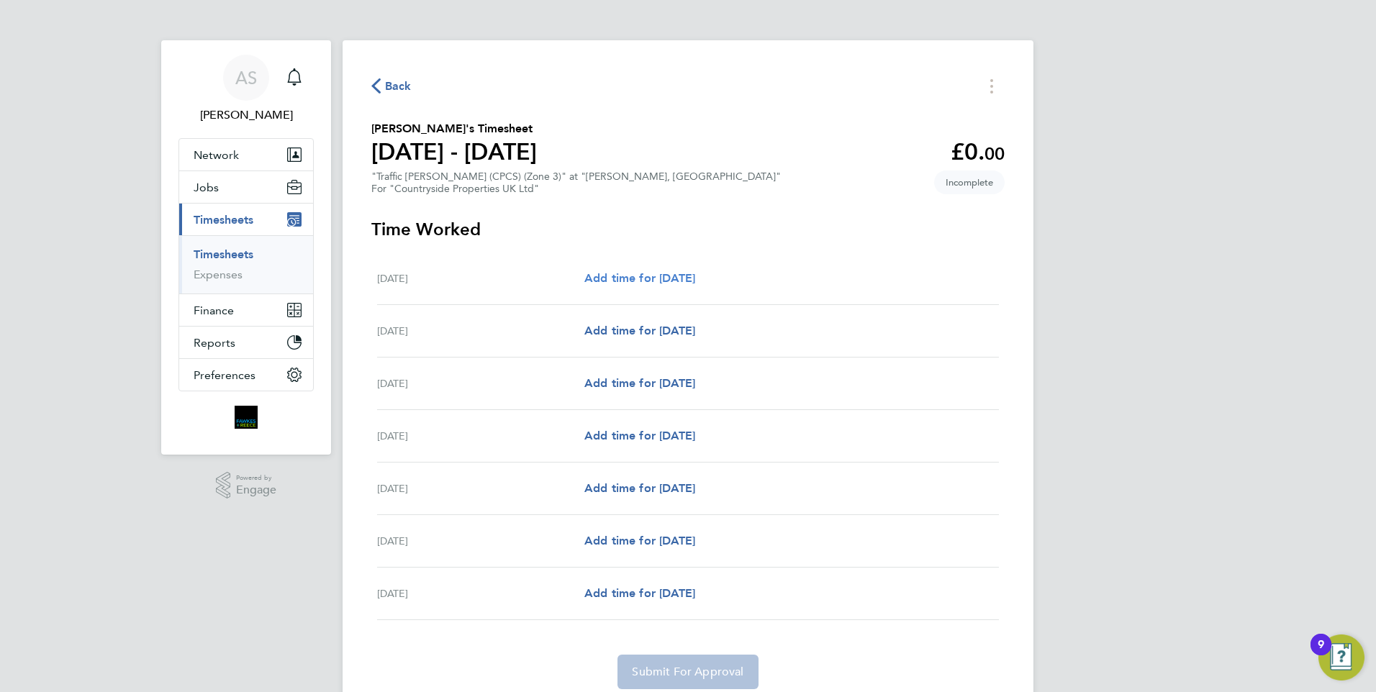
click at [667, 281] on span "Add time for [DATE]" at bounding box center [639, 278] width 111 height 14
select select "30"
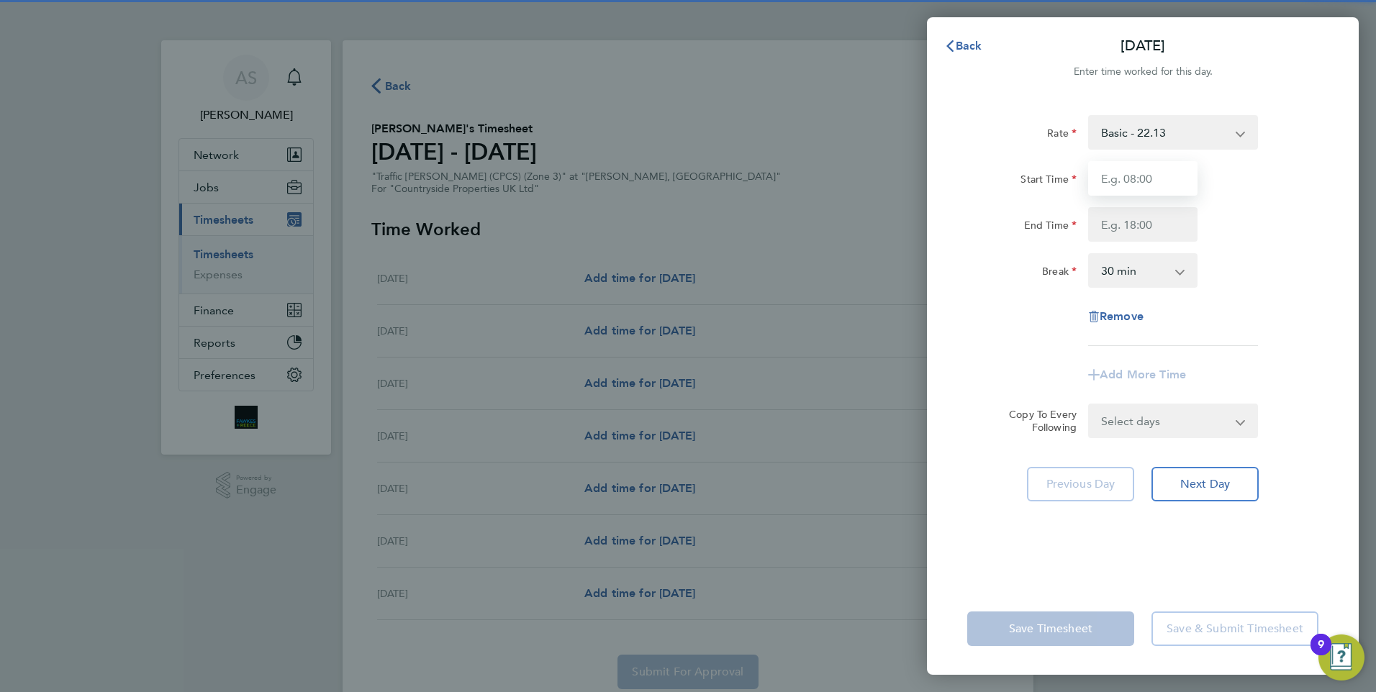
click at [1143, 179] on input "Start Time" at bounding box center [1142, 178] width 109 height 35
type input "07:00"
type input "17:00"
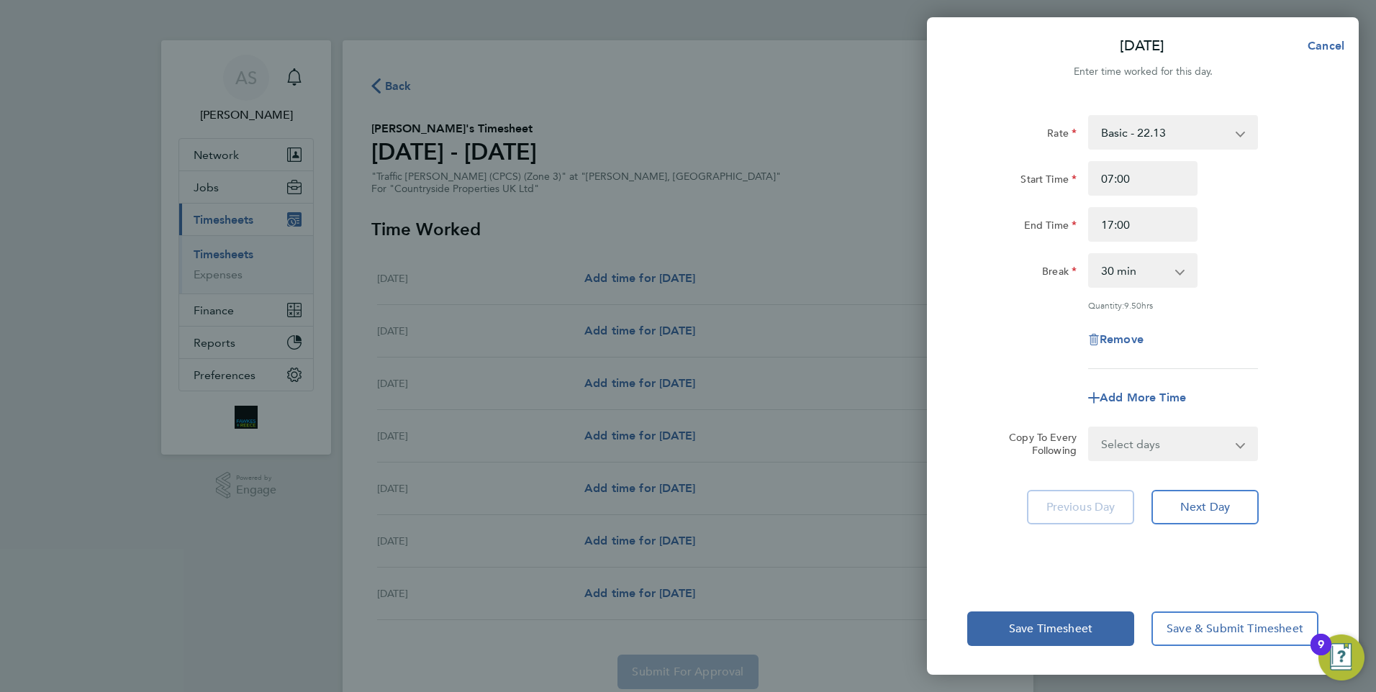
click at [1299, 313] on div "Rate Basic - 22.13 Start Time 07:00 End Time 17:00 Break 0 min 15 min 30 min 45…" at bounding box center [1142, 242] width 351 height 254
click at [1212, 507] on span "Next Day" at bounding box center [1206, 507] width 50 height 14
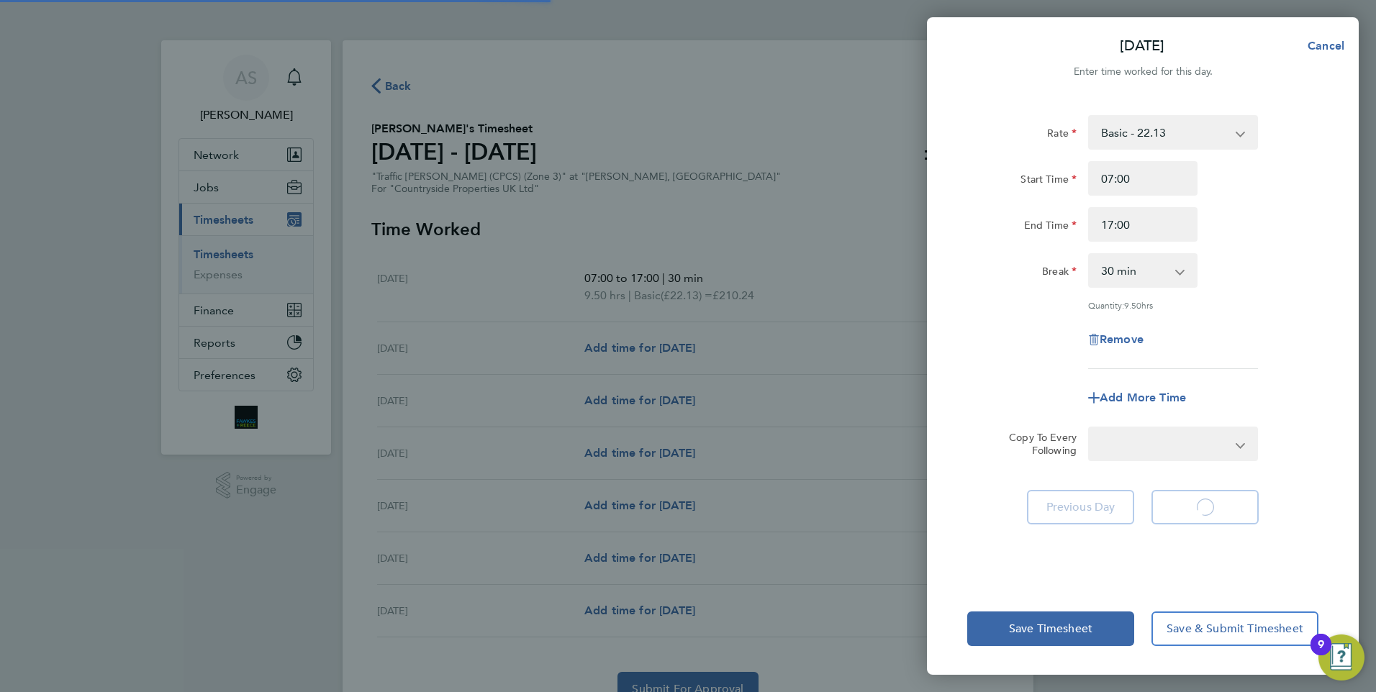
select select "30"
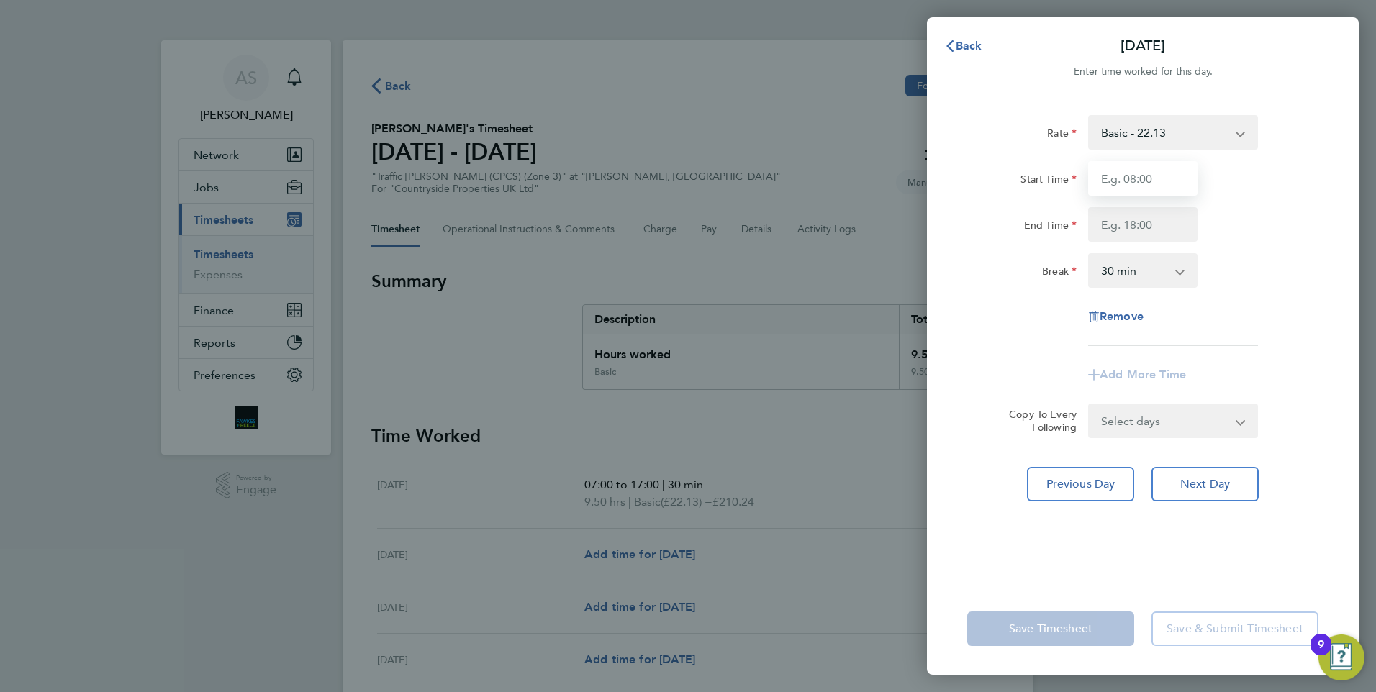
drag, startPoint x: 1140, startPoint y: 172, endPoint x: 1146, endPoint y: 179, distance: 8.7
click at [1140, 172] on input "Start Time" at bounding box center [1142, 178] width 109 height 35
type input "07:00"
type input "17:00"
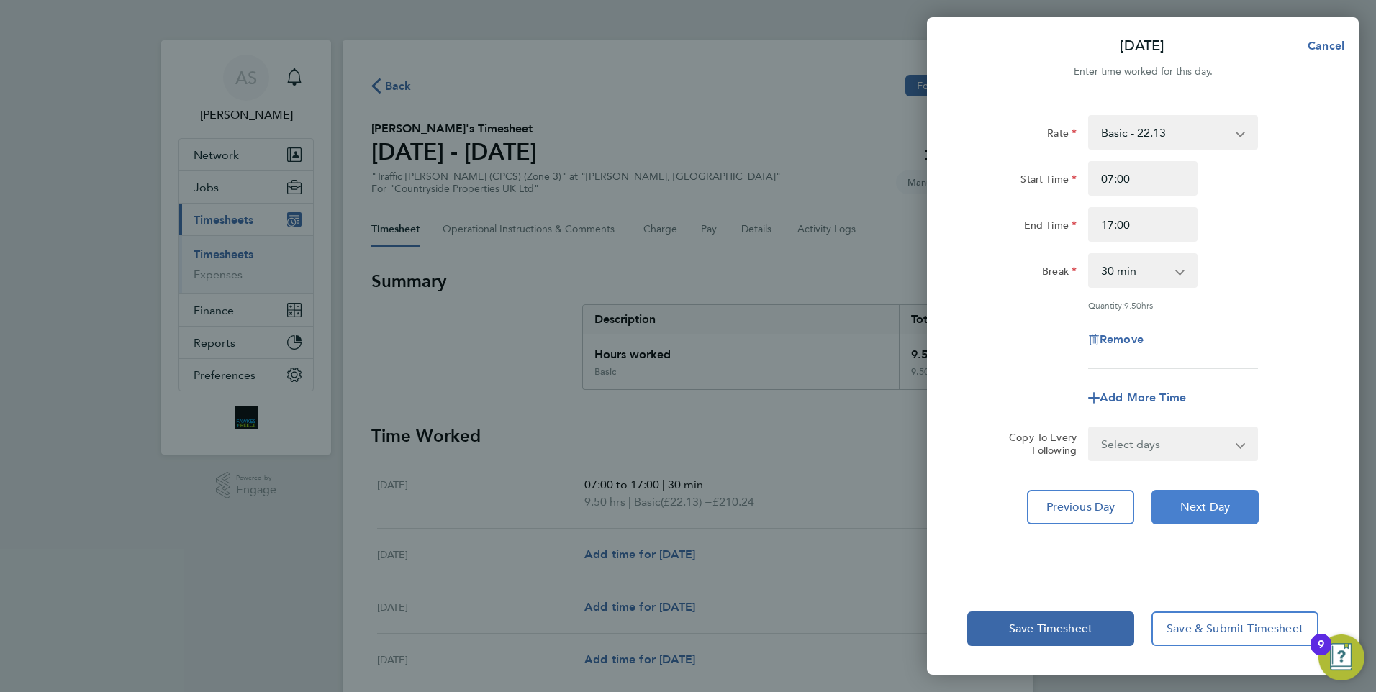
click at [1224, 497] on button "Next Day" at bounding box center [1205, 507] width 107 height 35
select select "30"
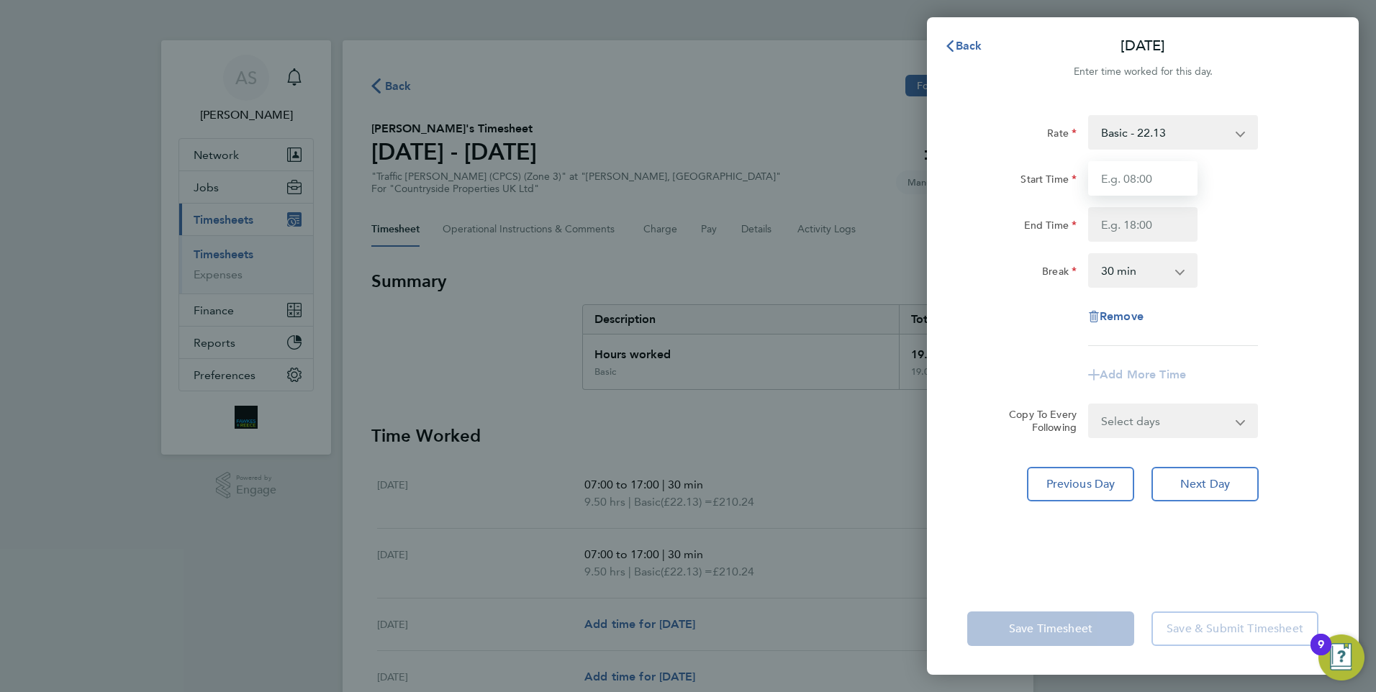
click at [1157, 184] on input "Start Time" at bounding box center [1142, 178] width 109 height 35
type input "07:00"
type input "17:00"
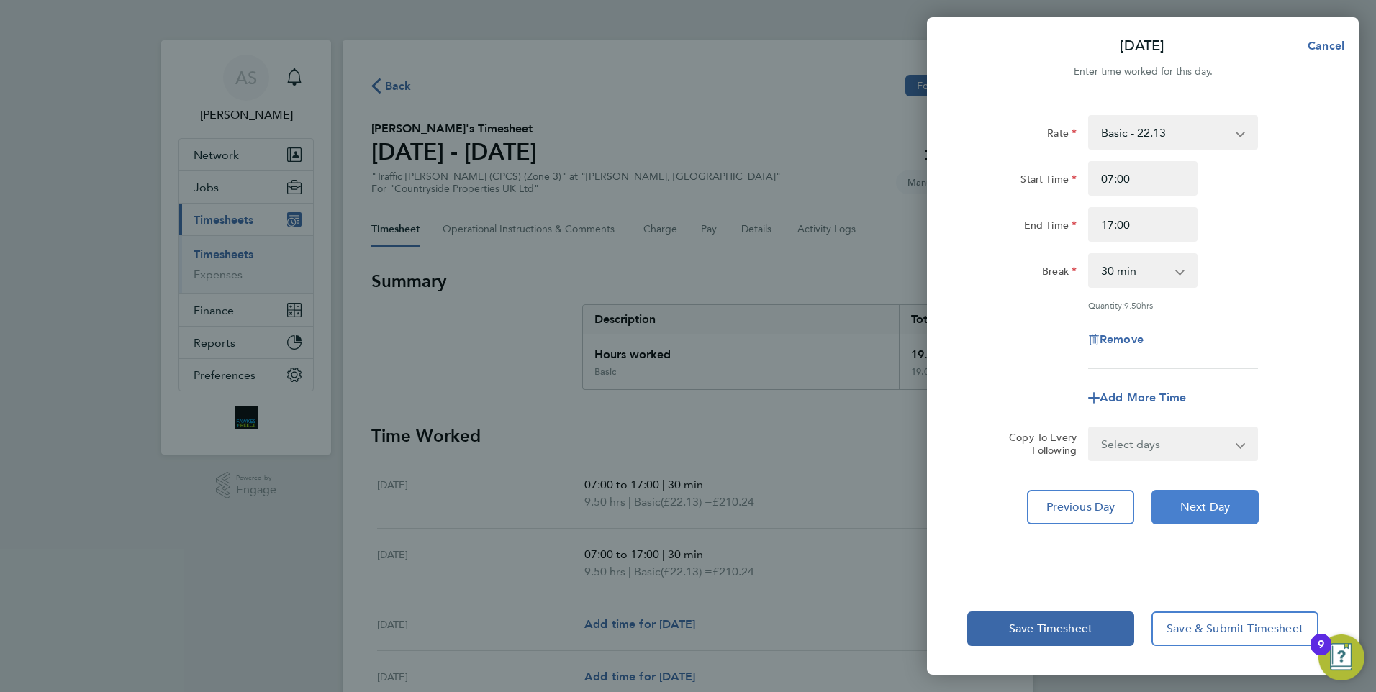
click at [1217, 495] on button "Next Day" at bounding box center [1205, 507] width 107 height 35
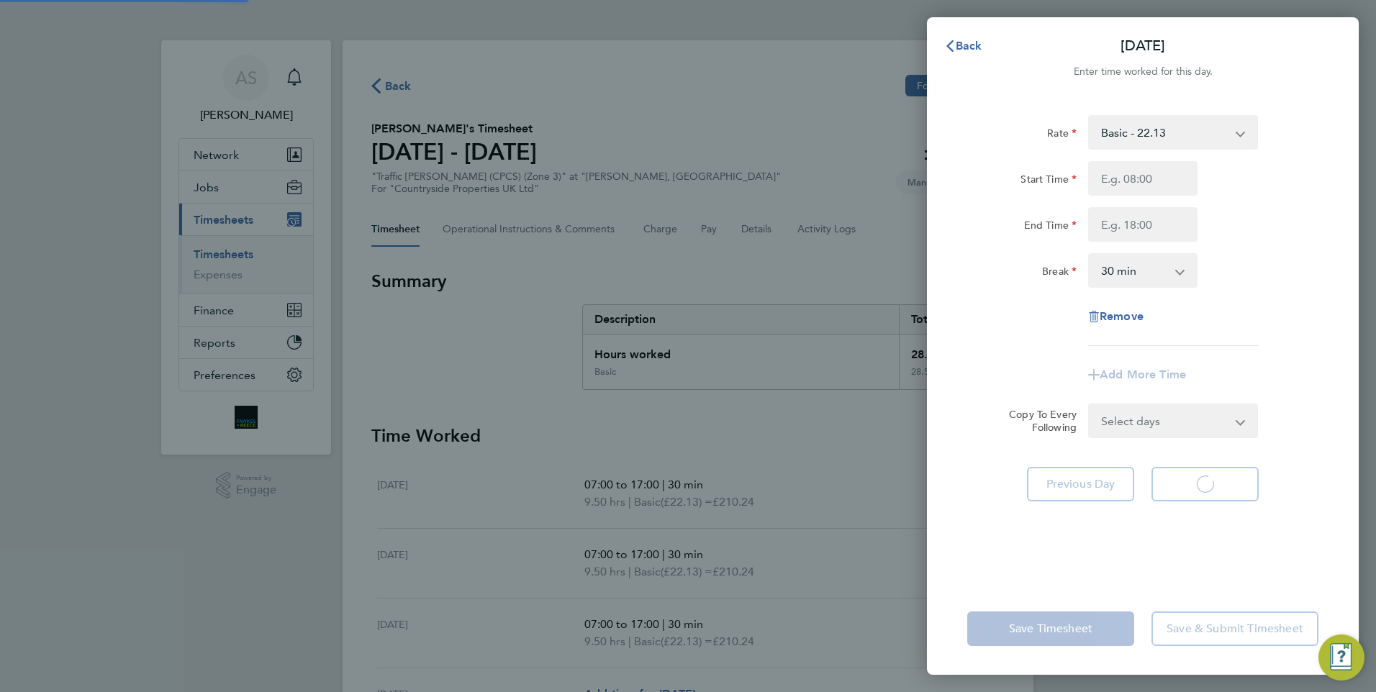
select select "30"
click at [1145, 191] on input "Start Time" at bounding box center [1142, 178] width 109 height 35
type input "07:00"
type input "17:00"
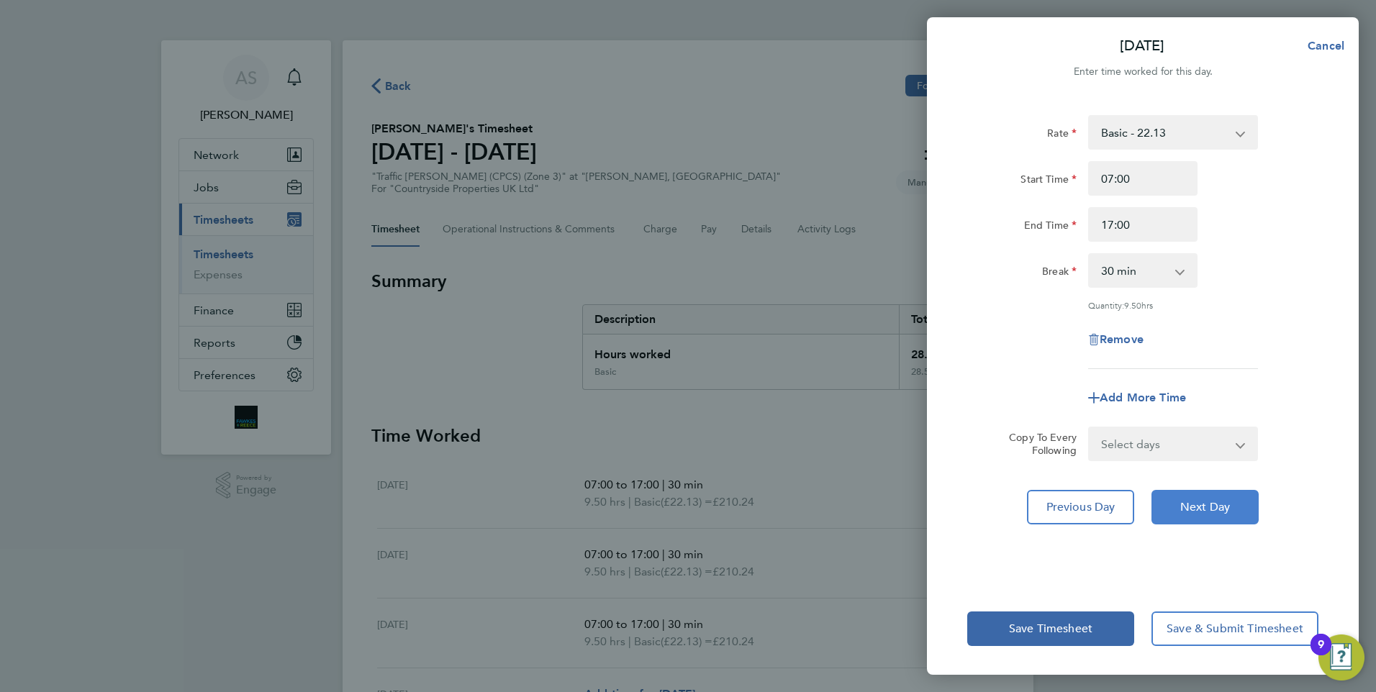
click at [1197, 518] on button "Next Day" at bounding box center [1205, 507] width 107 height 35
select select "30"
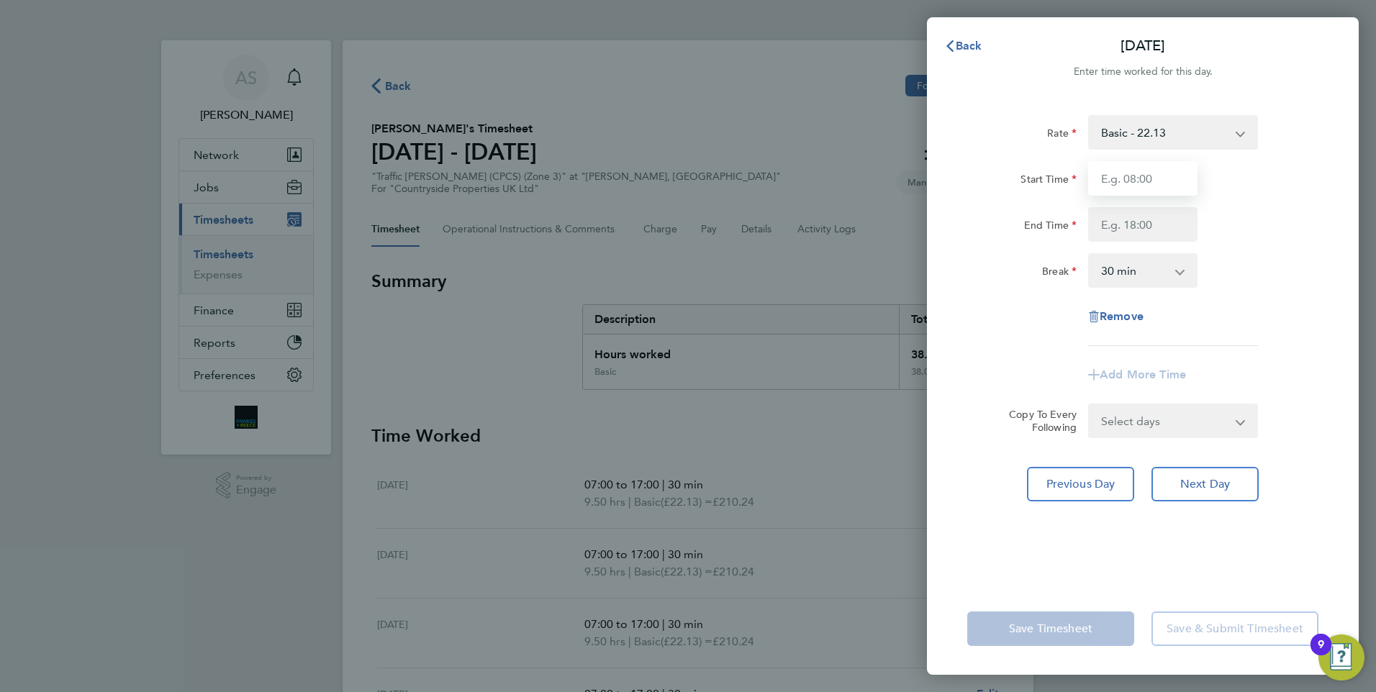
click at [1155, 187] on input "Start Time" at bounding box center [1142, 178] width 109 height 35
type input "07:00"
type input "17:00"
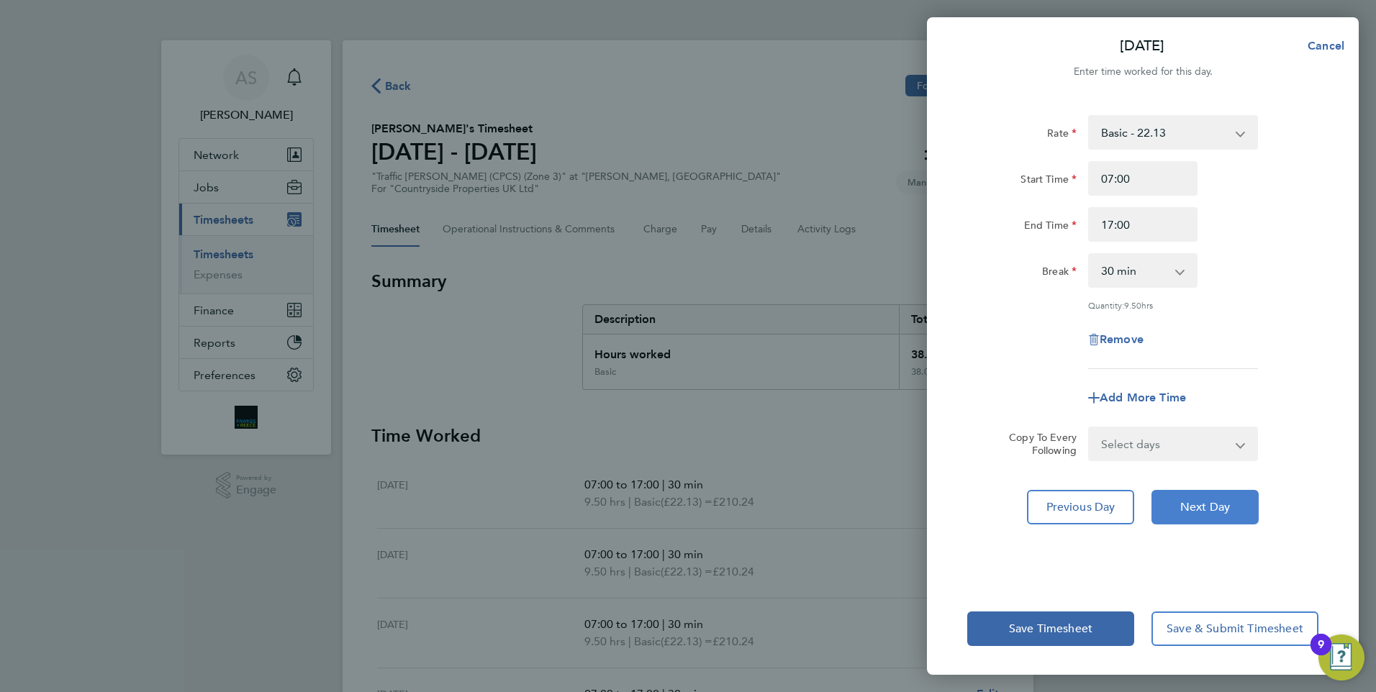
click at [1179, 491] on button "Next Day" at bounding box center [1205, 507] width 107 height 35
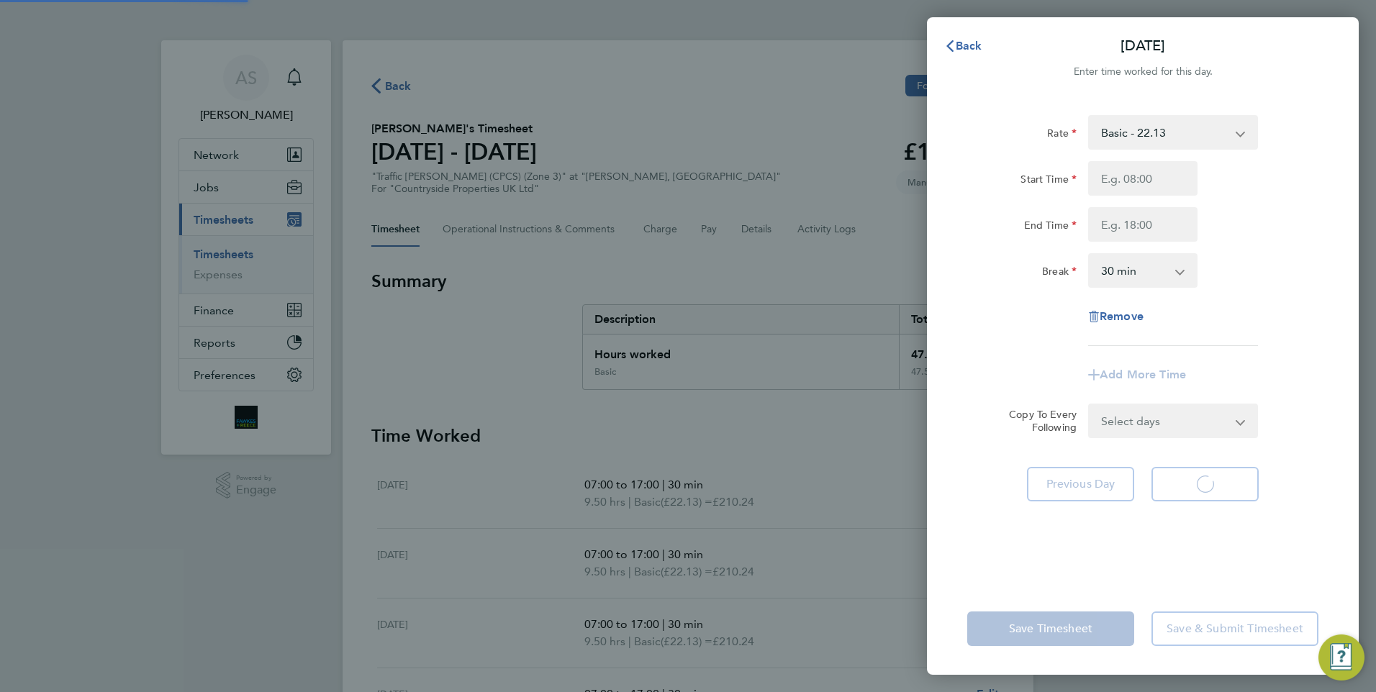
select select "30"
click at [964, 50] on span "Back" at bounding box center [969, 46] width 27 height 14
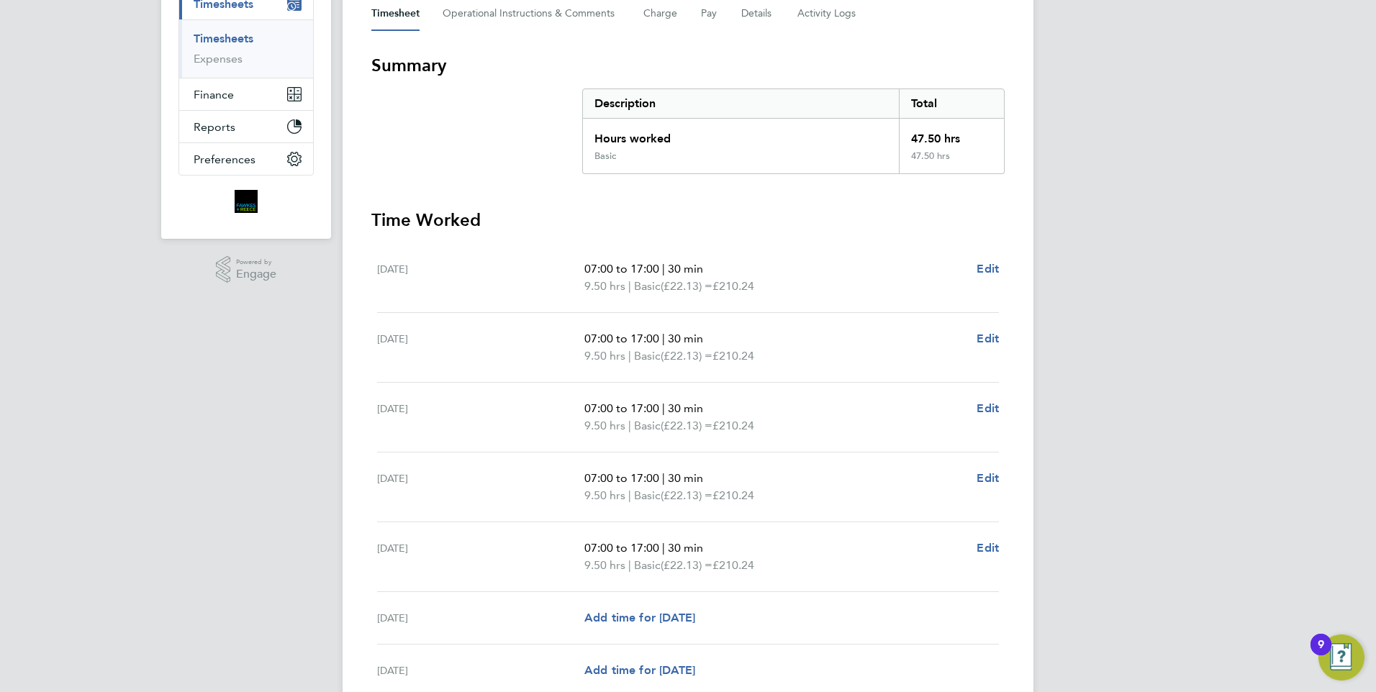
scroll to position [348, 0]
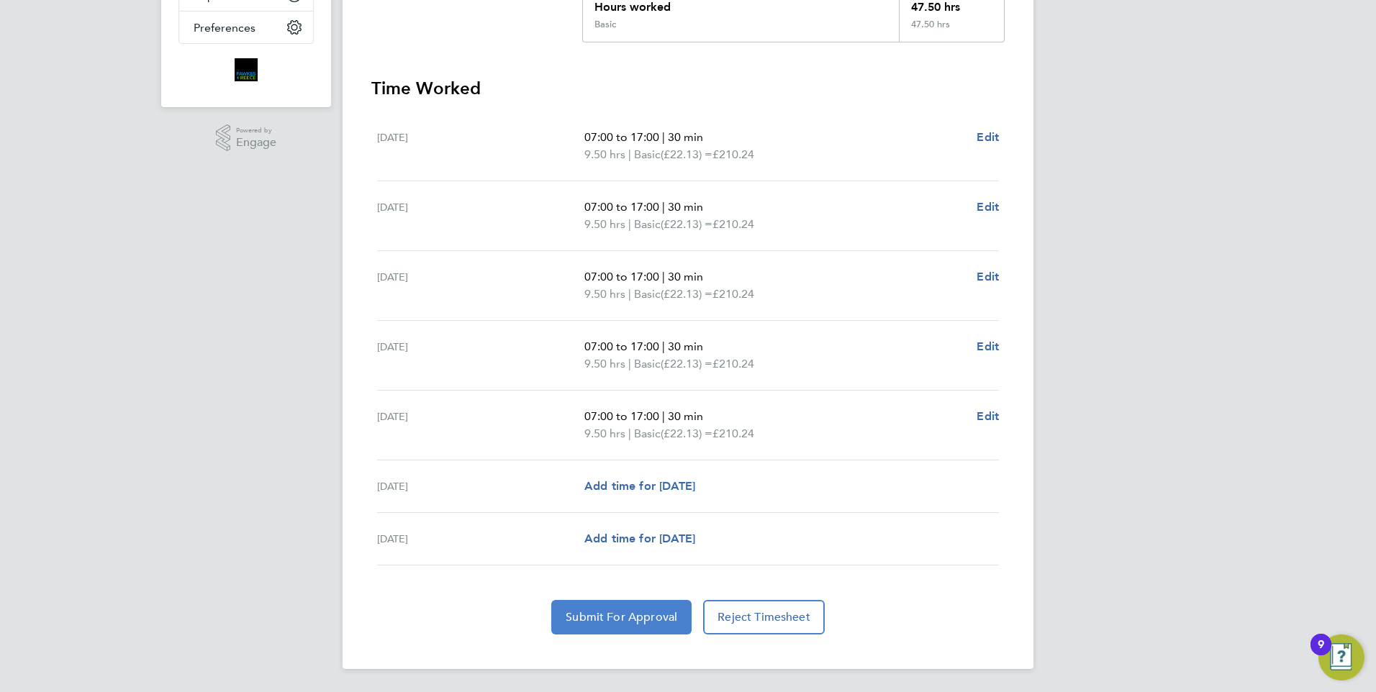
click at [610, 613] on span "Submit For Approval" at bounding box center [622, 617] width 112 height 14
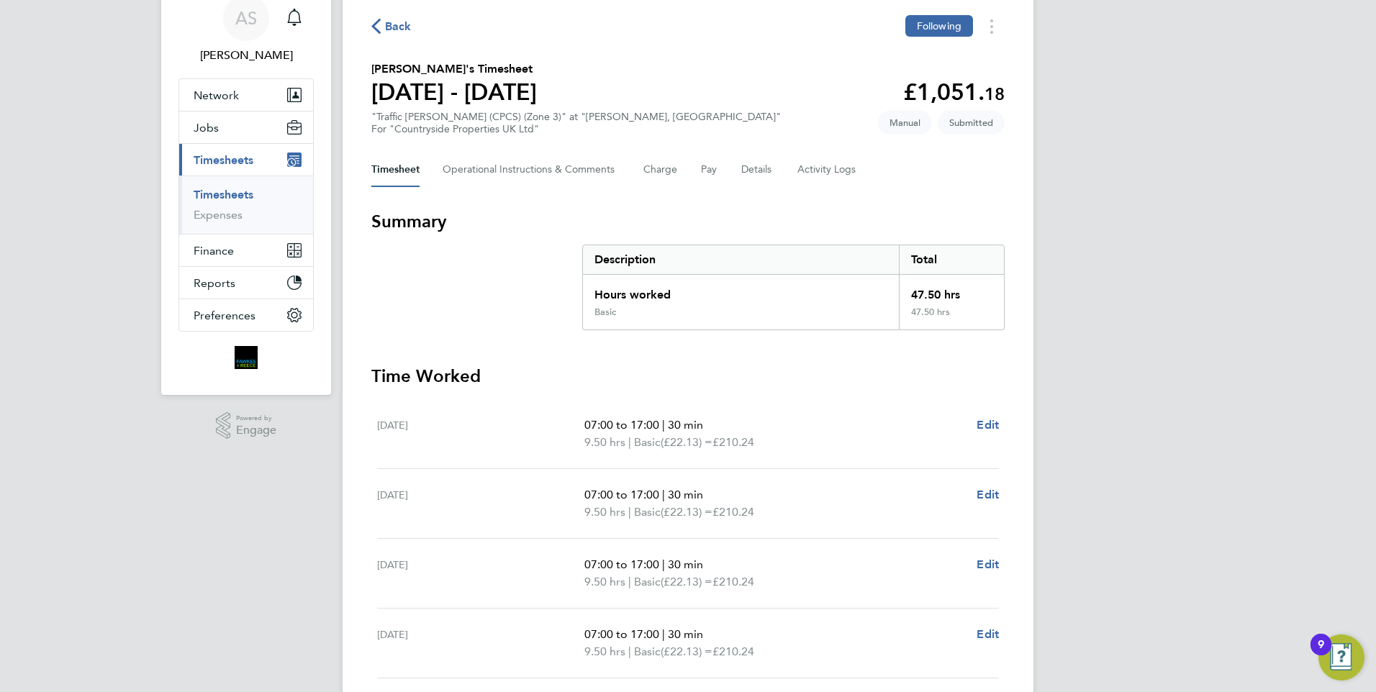
scroll to position [0, 0]
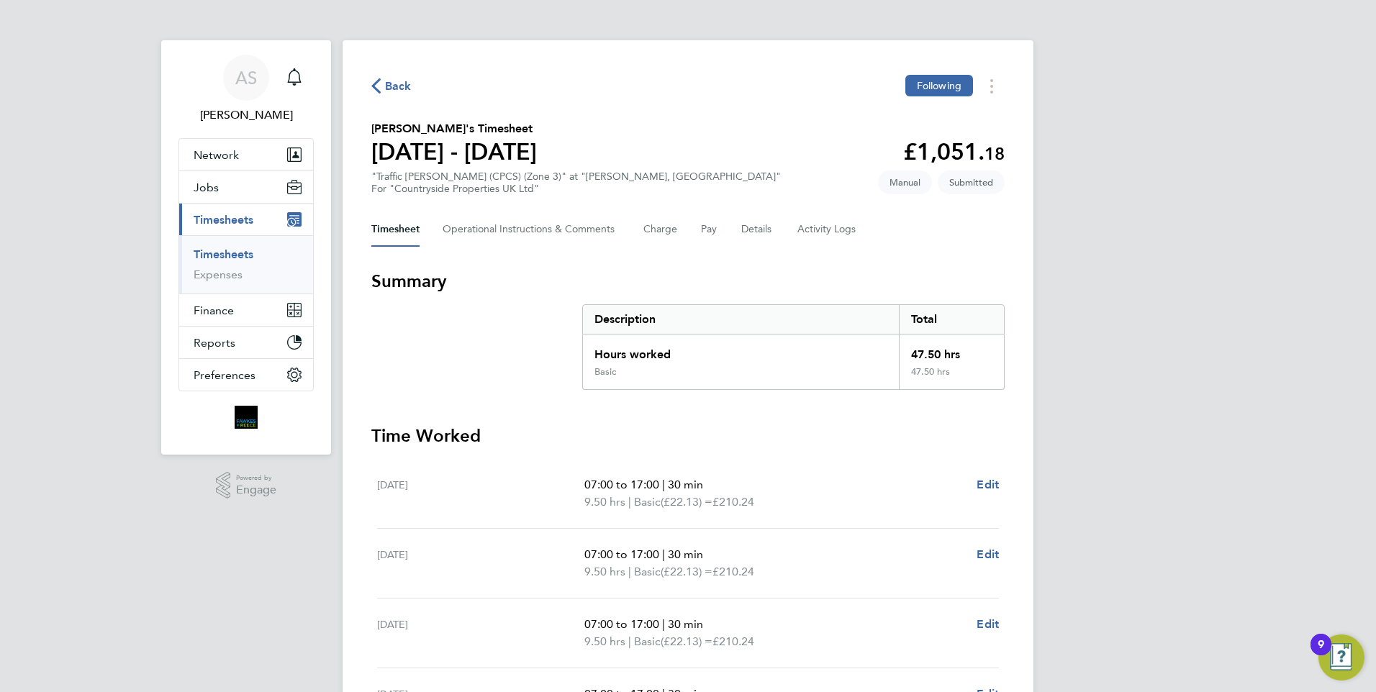
click at [247, 212] on button "Current page: Timesheets" at bounding box center [246, 220] width 134 height 32
click at [242, 226] on span "Timesheets" at bounding box center [224, 220] width 60 height 14
click at [227, 250] on link "Timesheets" at bounding box center [224, 255] width 60 height 14
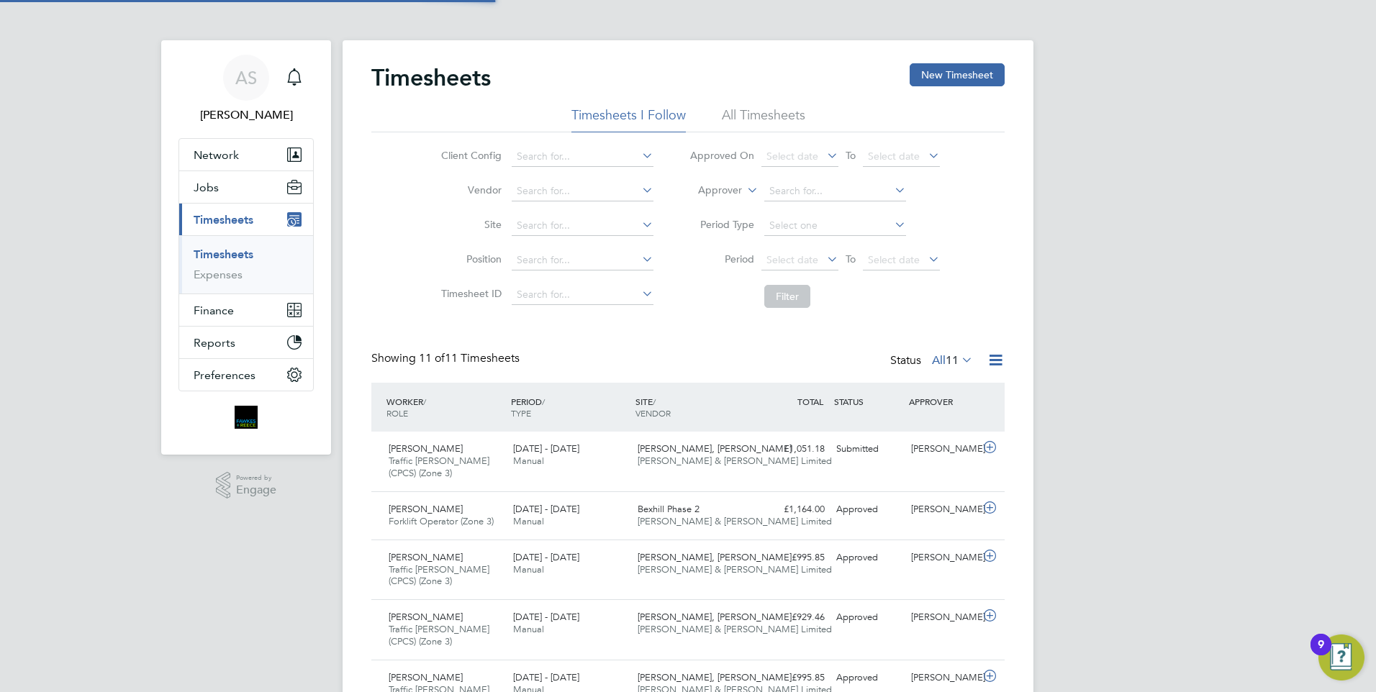
scroll to position [48, 125]
click at [793, 117] on li "All Timesheets" at bounding box center [763, 120] width 83 height 26
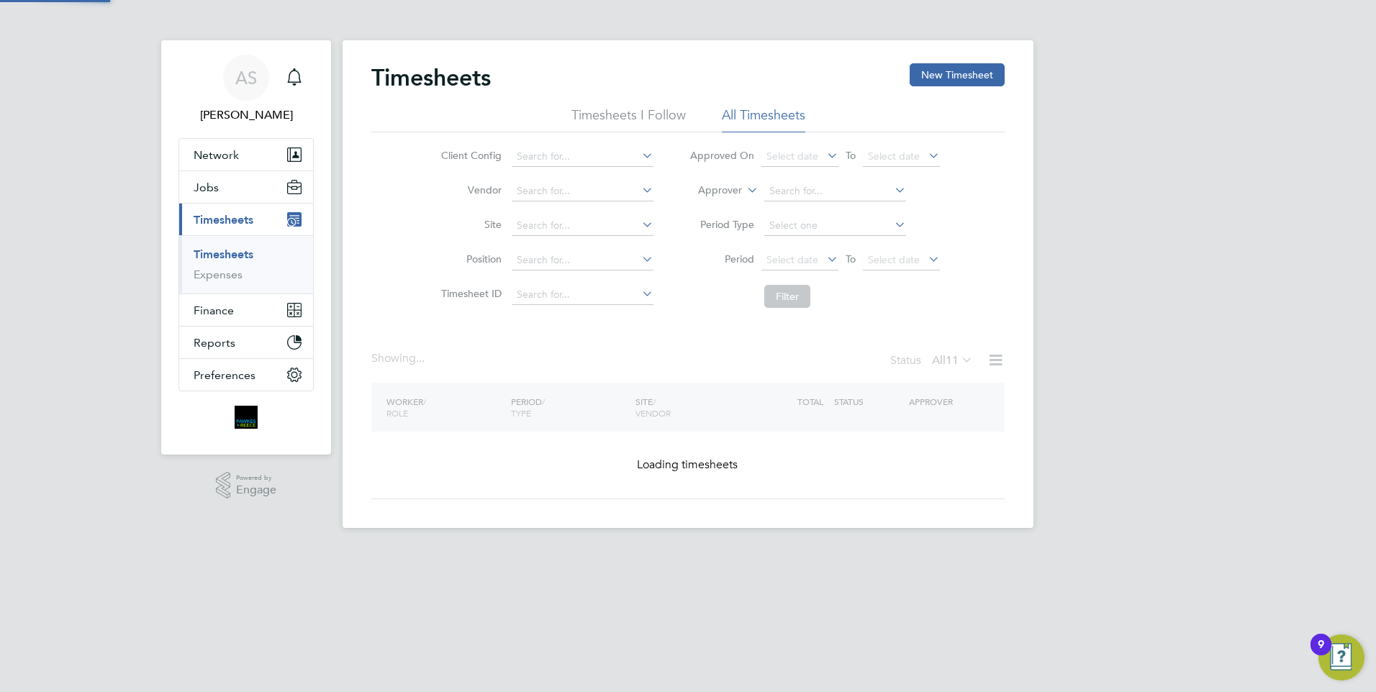
click at [634, 113] on li "Timesheets I Follow" at bounding box center [629, 120] width 114 height 26
